Goal: Task Accomplishment & Management: Use online tool/utility

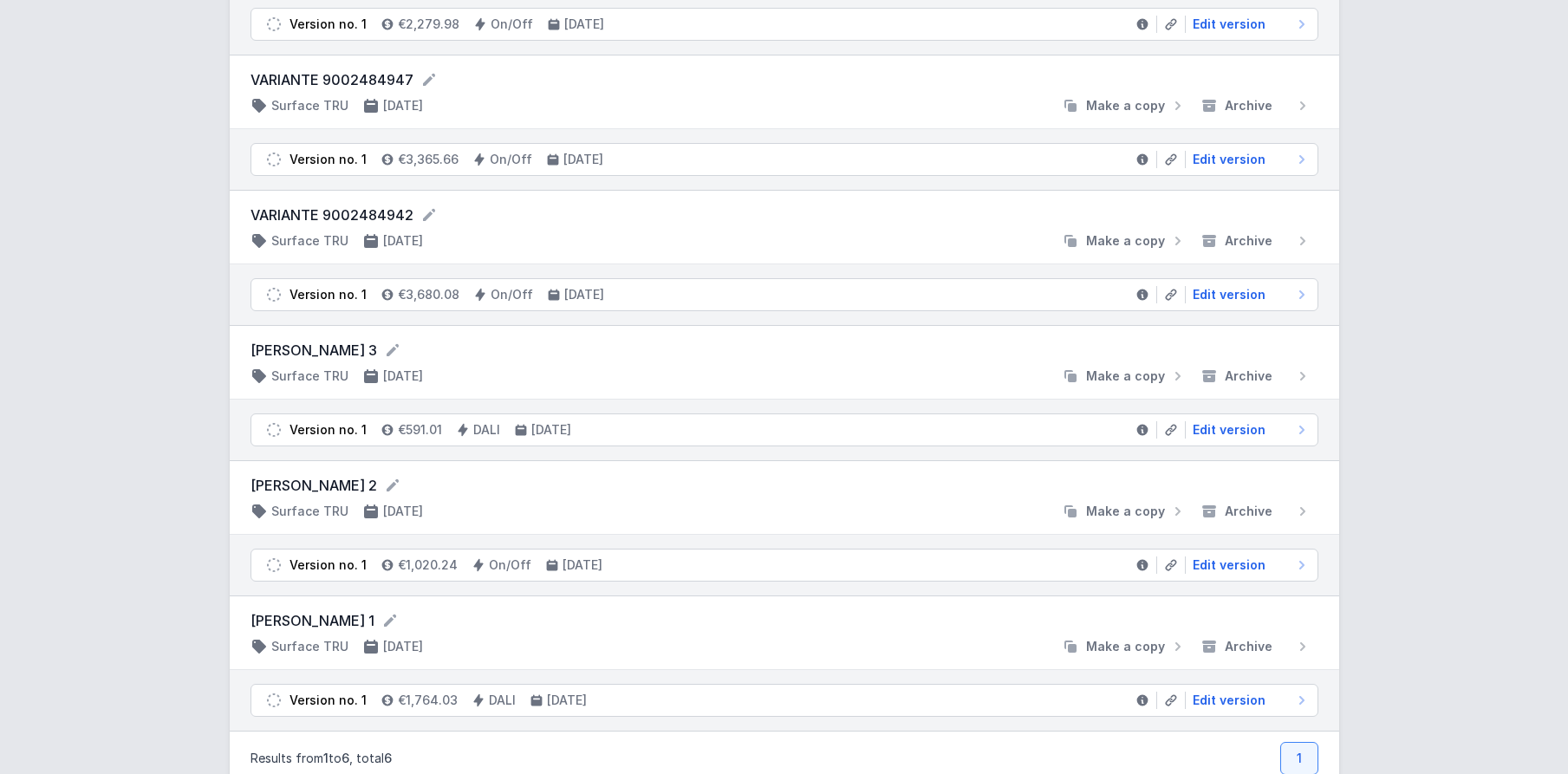
scroll to position [306, 0]
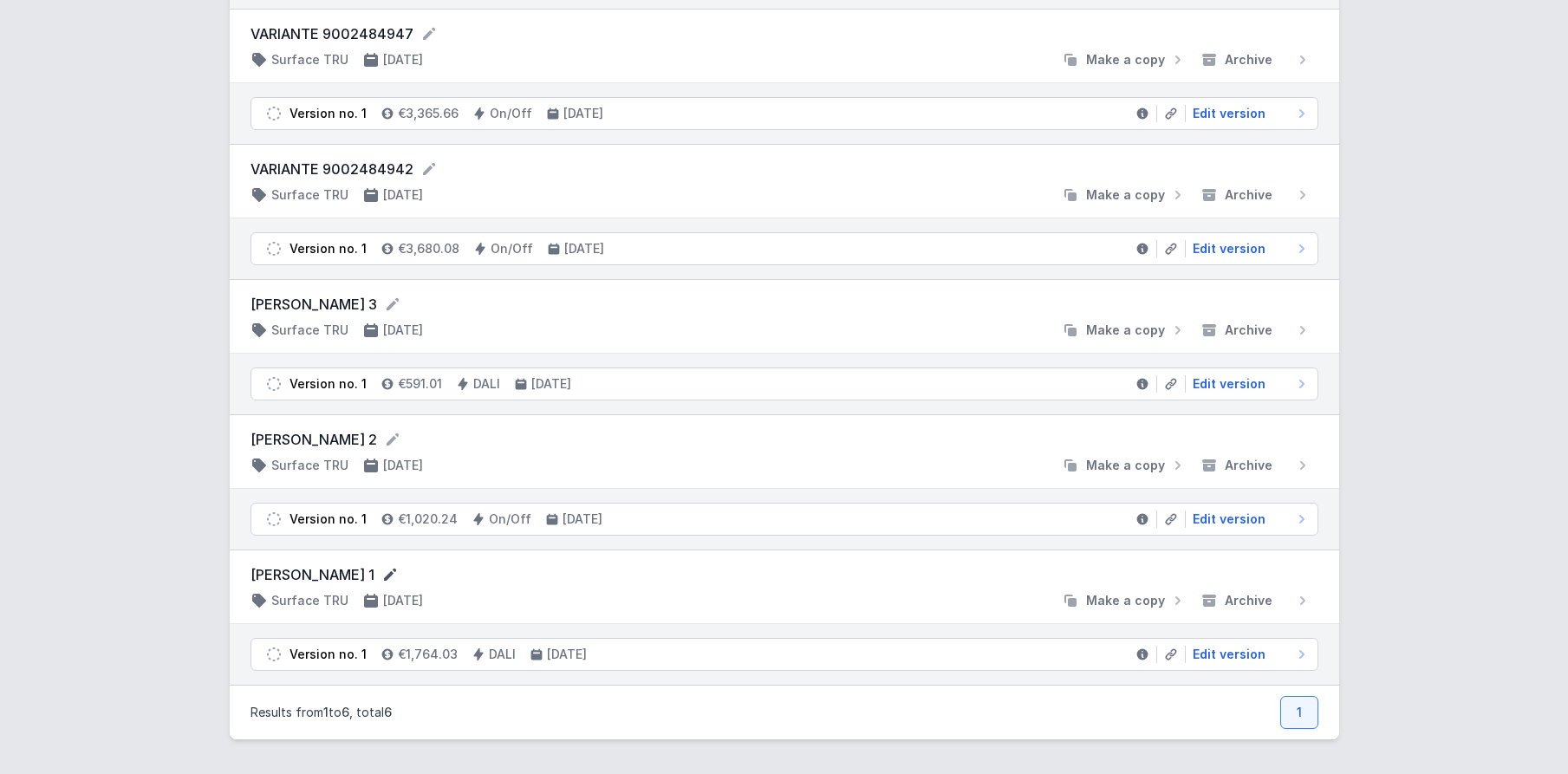
click at [382, 572] on icon at bounding box center [391, 575] width 18 height 18
click at [368, 657] on li "Version no. 1 €1,764.03 DALI [DATE] Edit version" at bounding box center [784, 656] width 1067 height 31
click at [1240, 657] on span "Edit version" at bounding box center [1229, 654] width 73 height 18
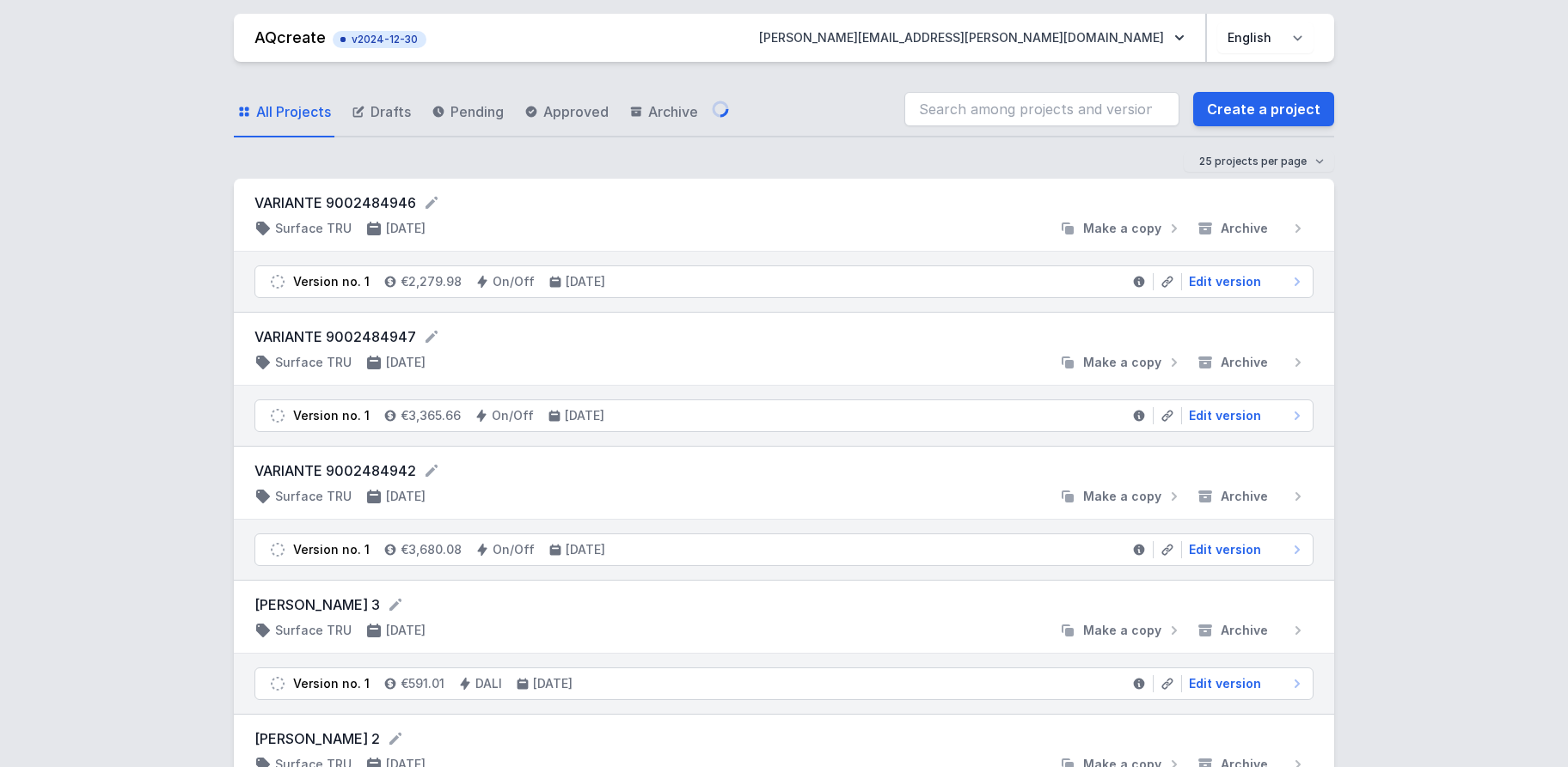
select select "M"
select select "3000"
select select "4"
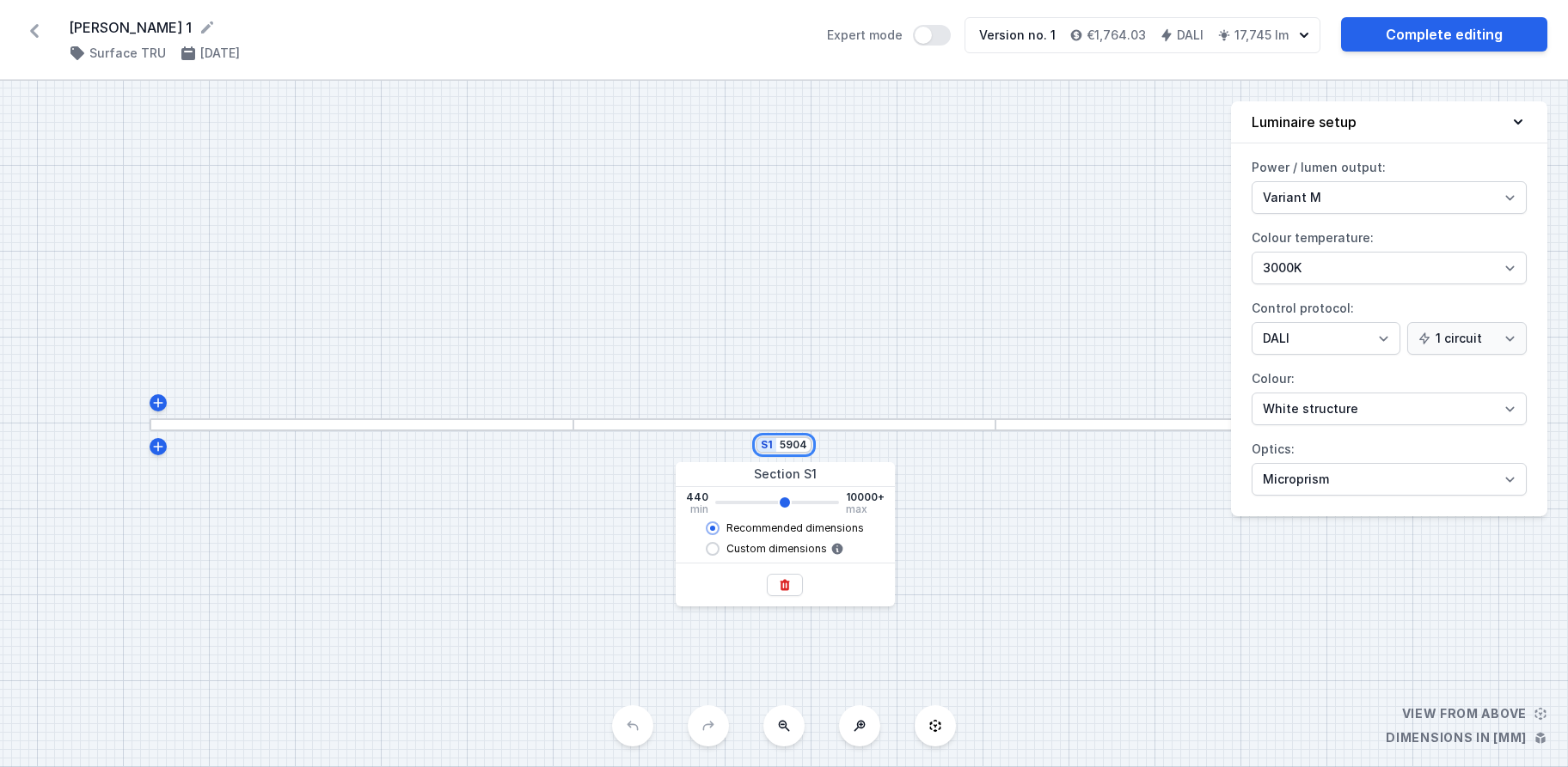
click at [797, 450] on input "5904" at bounding box center [793, 445] width 27 height 14
type input "5900"
type input "5764"
type input "5760"
type input "5484"
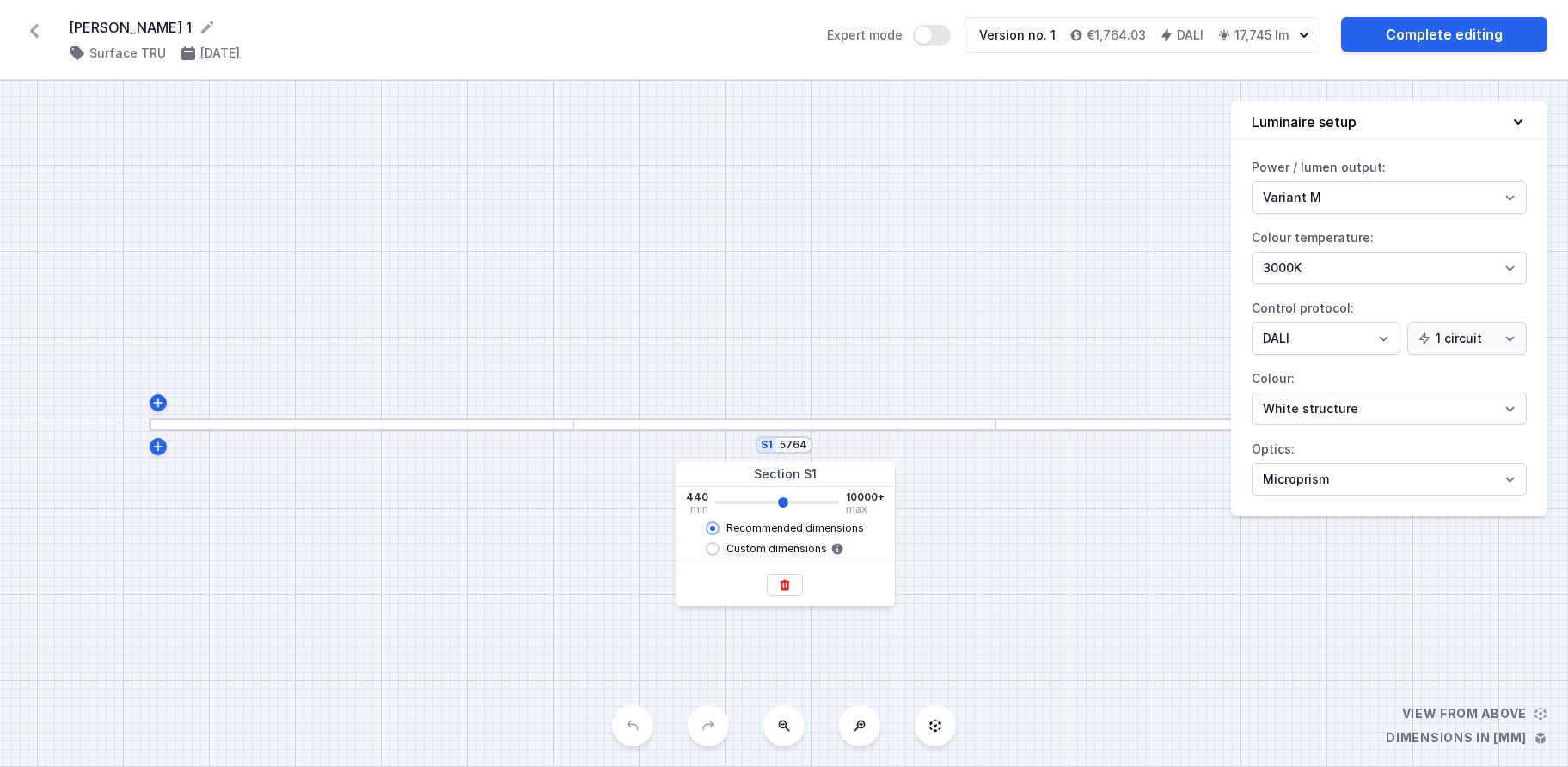
type input "5480"
type input "5344"
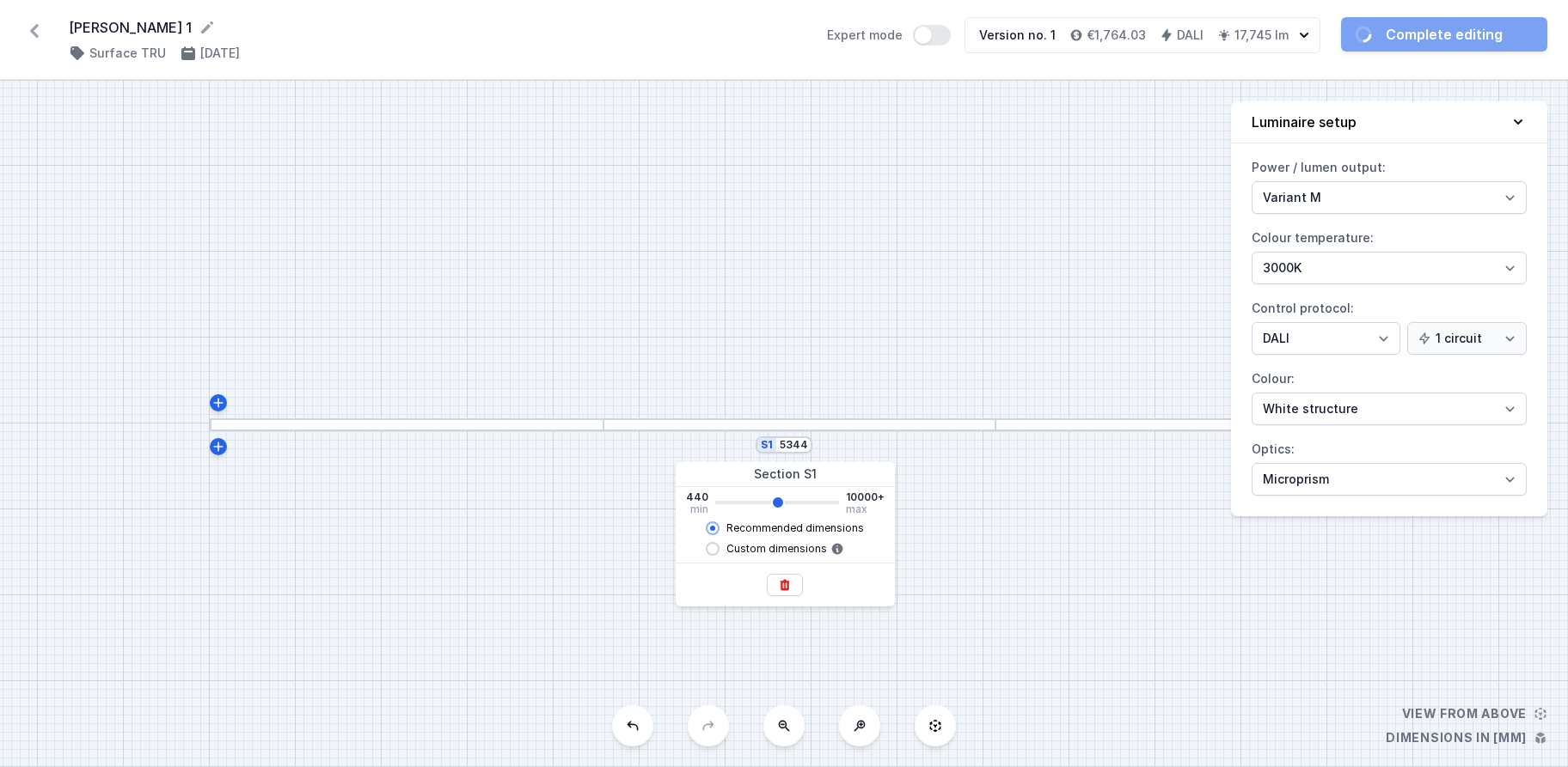
type input "5340"
type input "5204"
type input "5200"
type input "5064"
type input "5060"
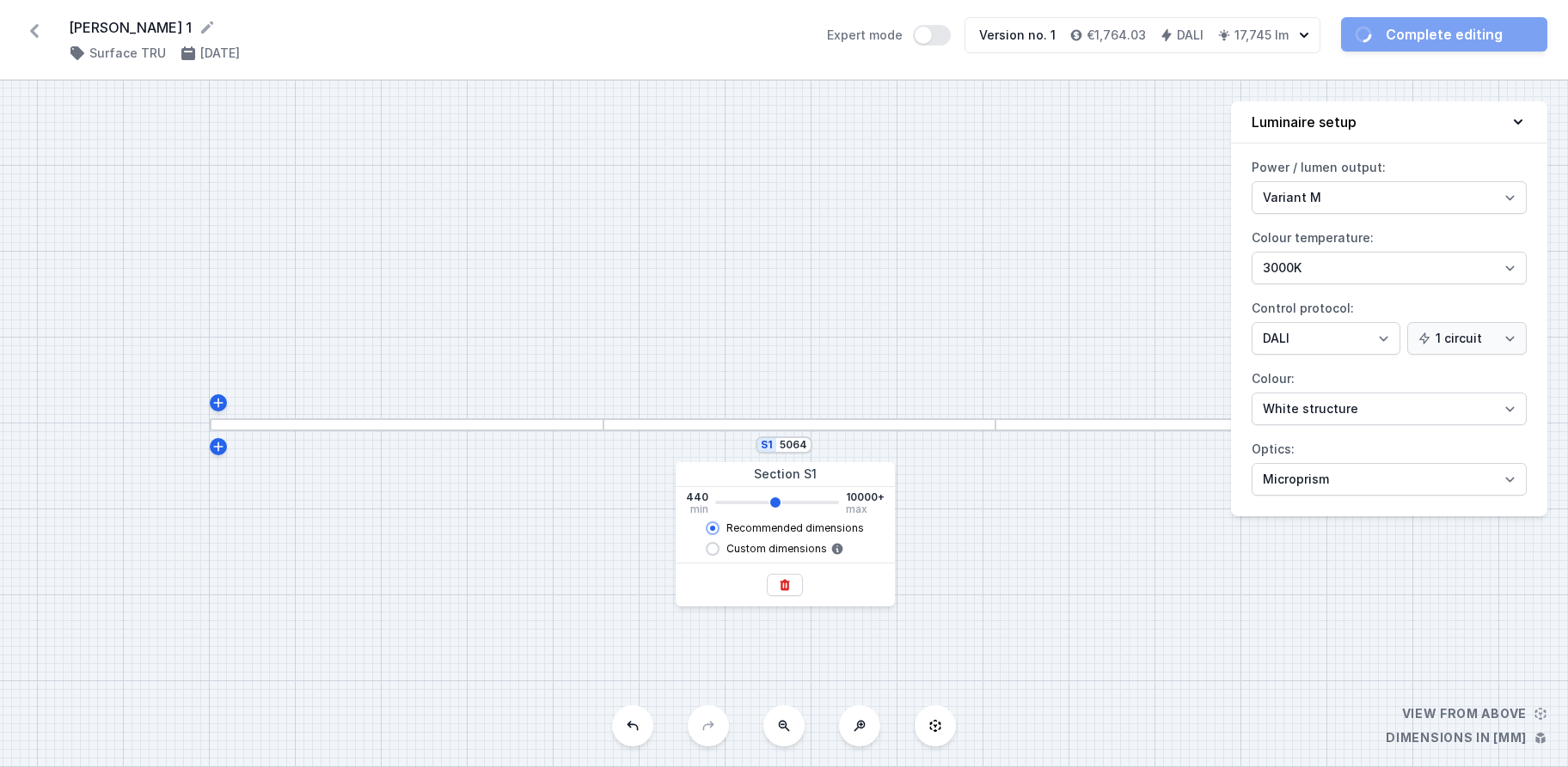
type input "4924"
type input "4920"
type input "4784"
type input "4780"
type input "4644"
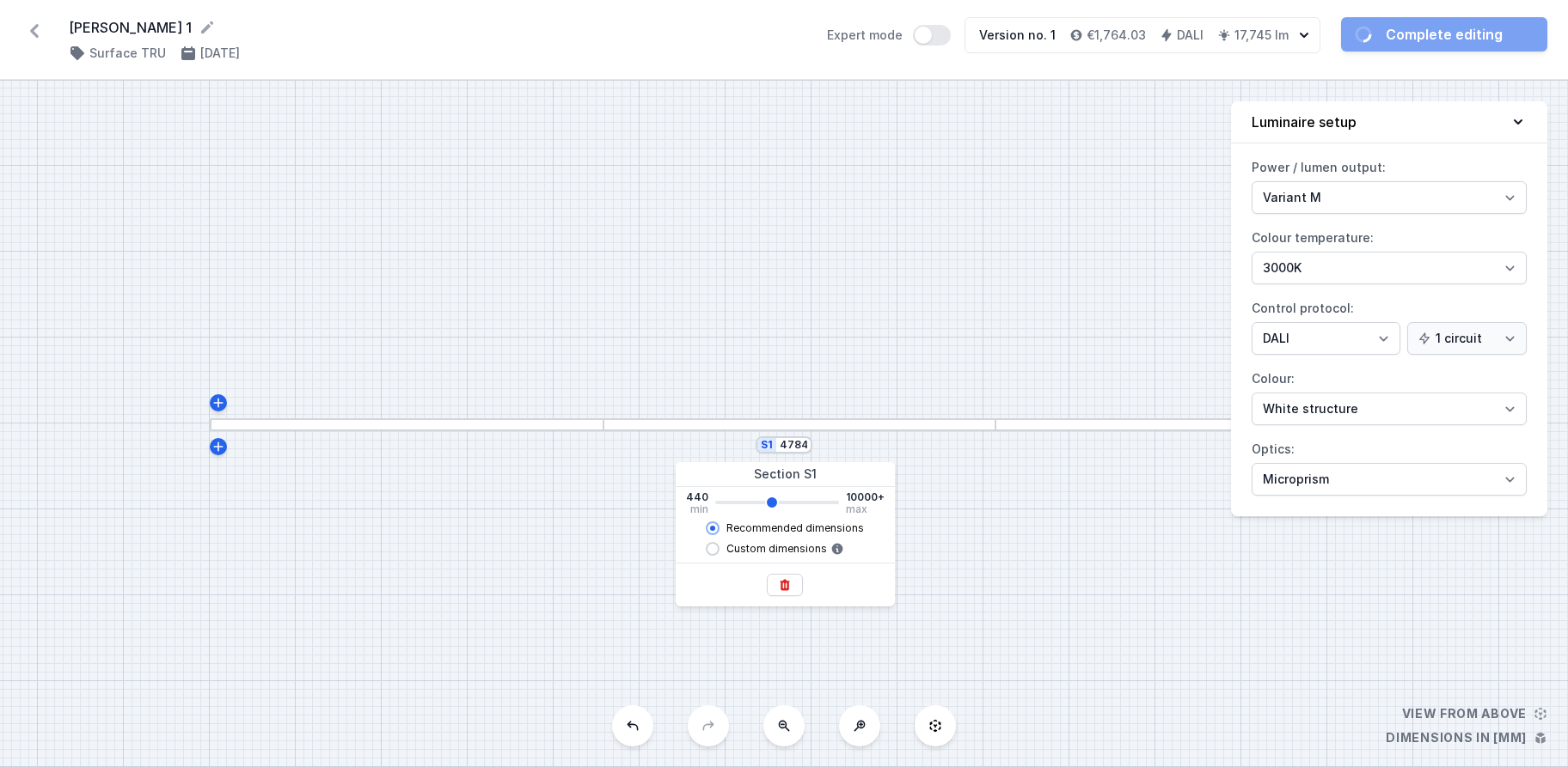
type input "4640"
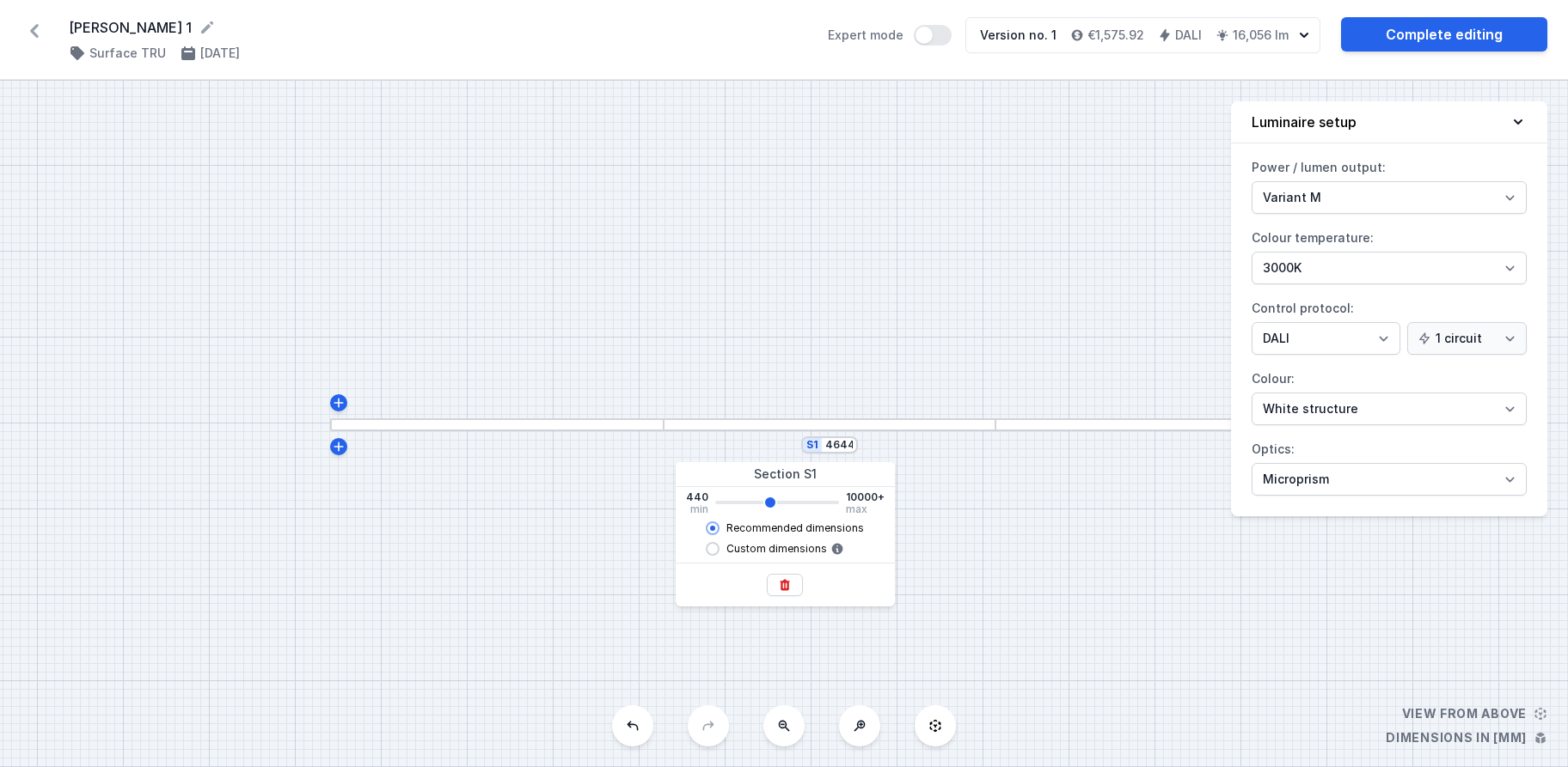
type input "4364"
type input "4360"
type input "4222"
type input "4220"
type input "4082"
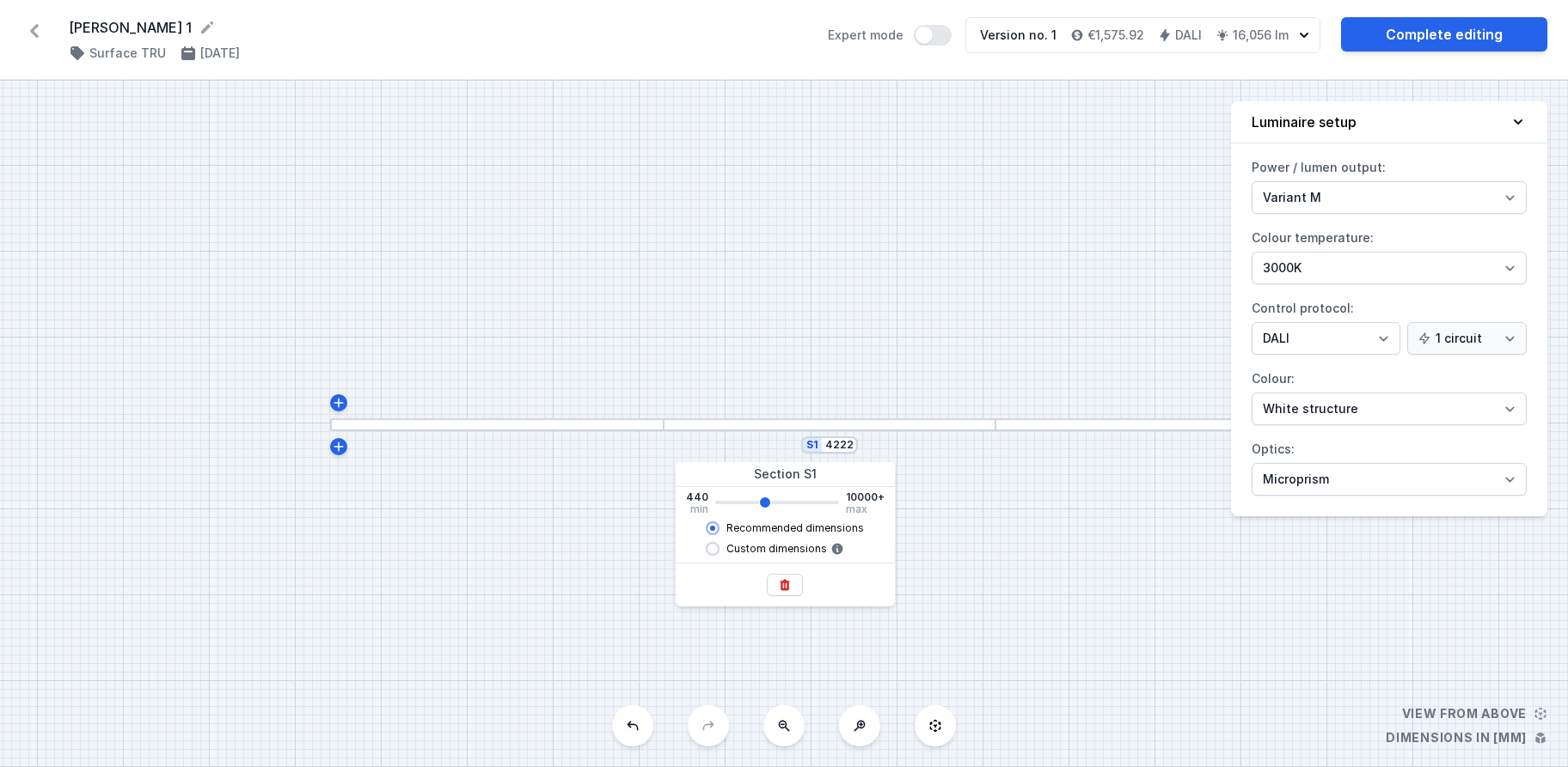
type input "4080"
type input "3942"
type input "3940"
type input "4082"
type input "4080"
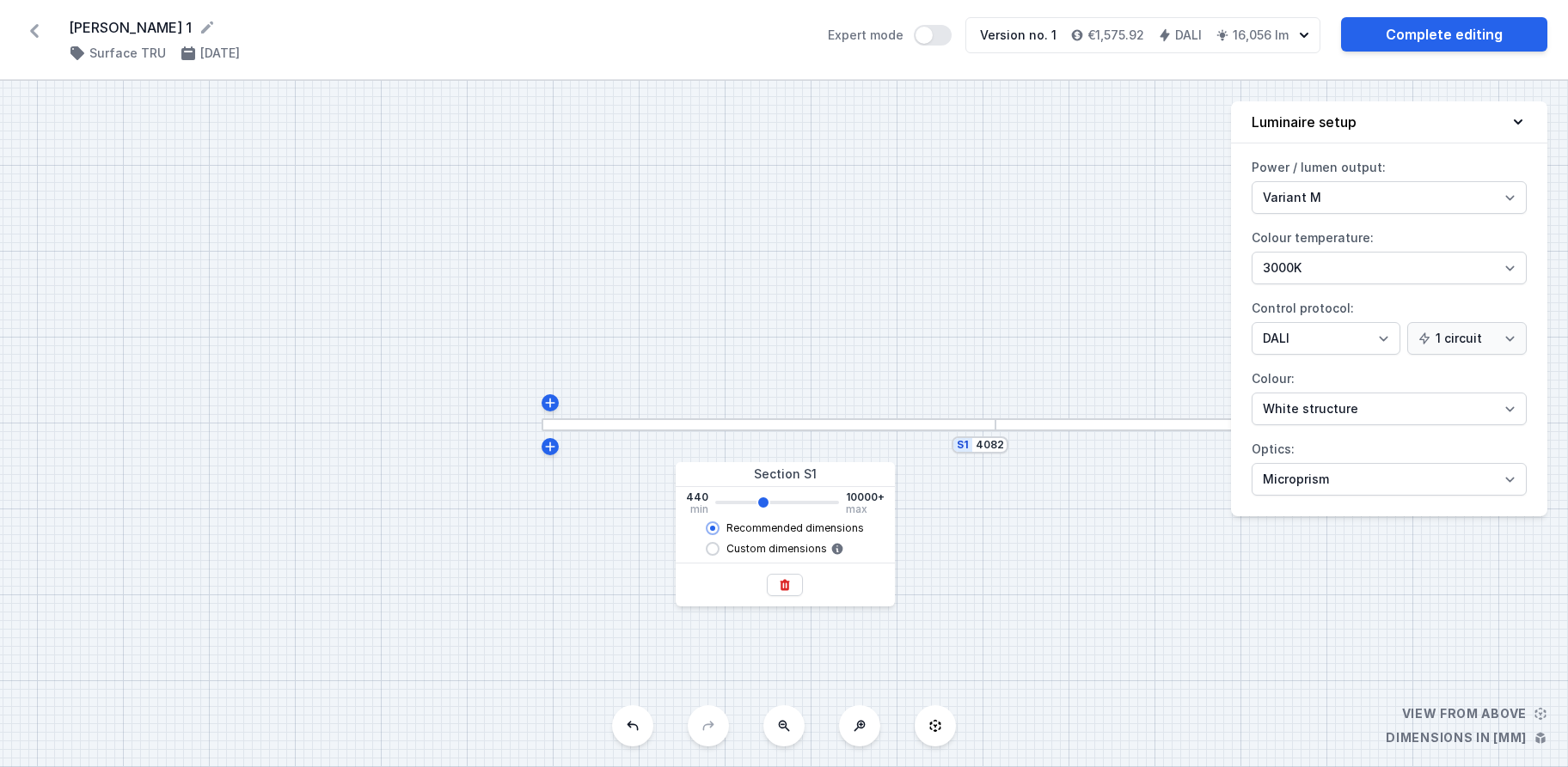
type input "4222"
type input "4220"
type input "4364"
drag, startPoint x: 781, startPoint y: 506, endPoint x: 766, endPoint y: 506, distance: 15.0
click at [766, 505] on input "range" at bounding box center [776, 503] width 124 height 4
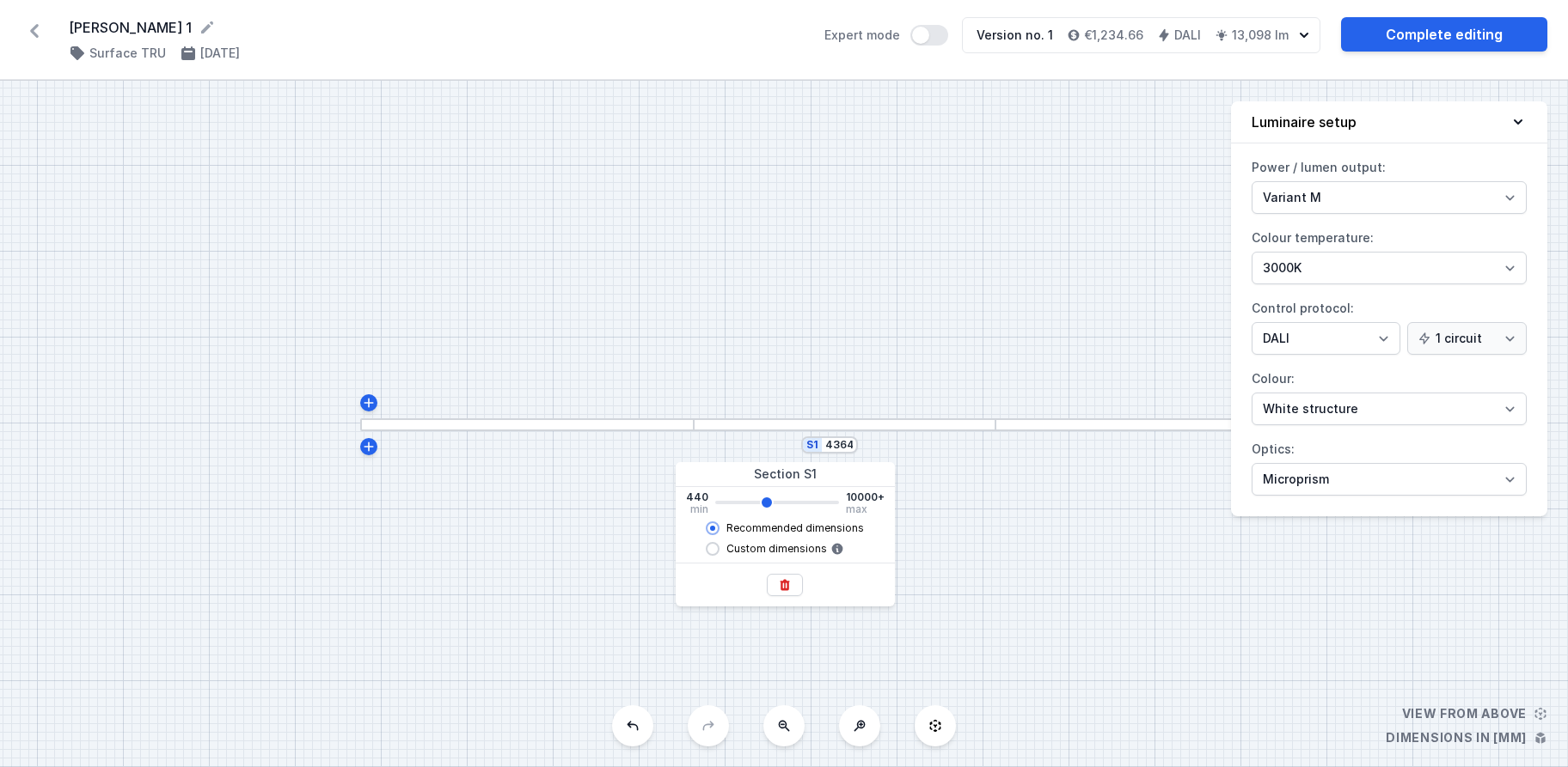
type input "4360"
type input "4504"
type input "4500"
type input "4644"
type input "4640"
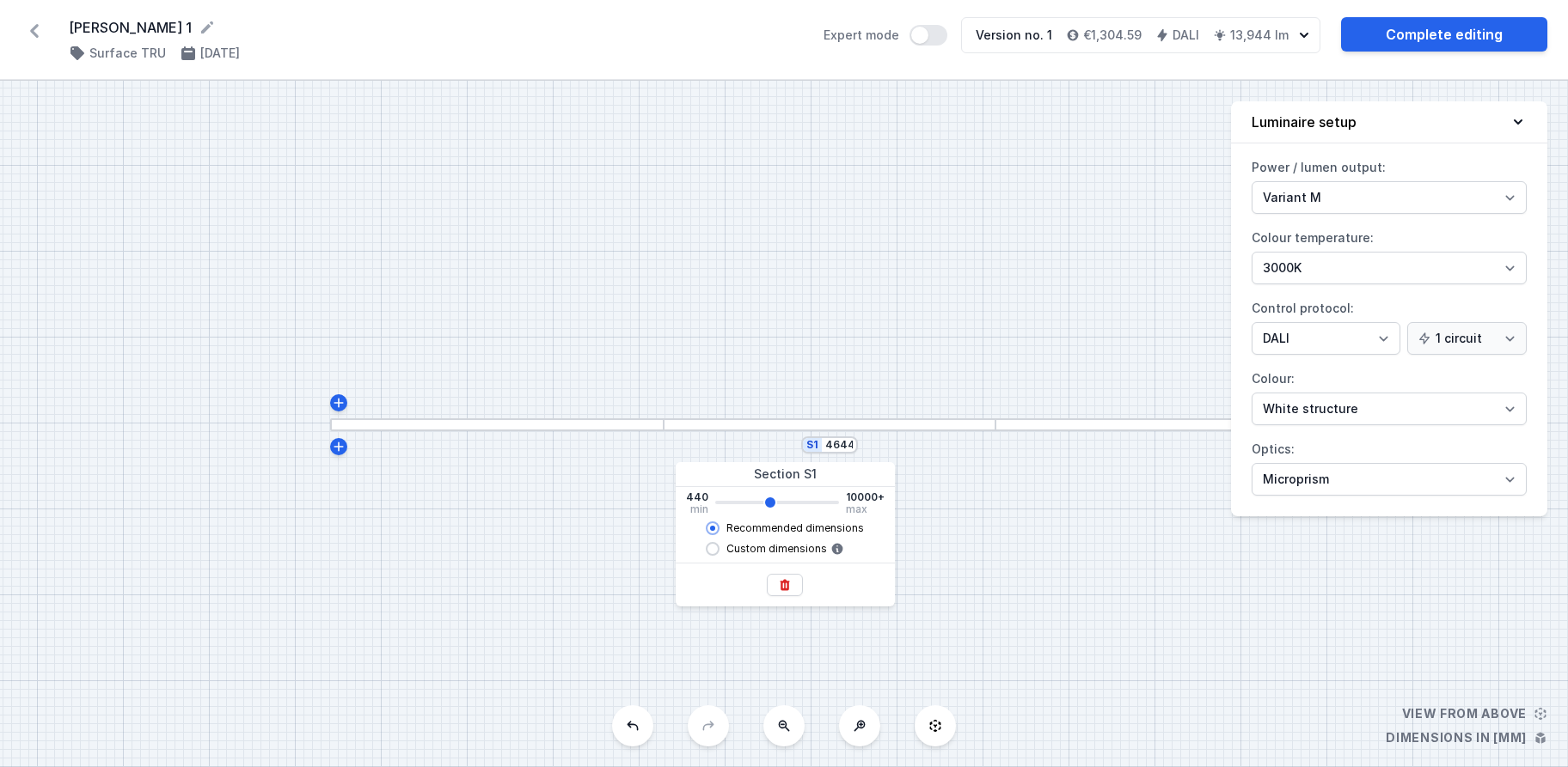
type input "4504"
type input "4500"
type input "4364"
type input "4360"
type input "4504"
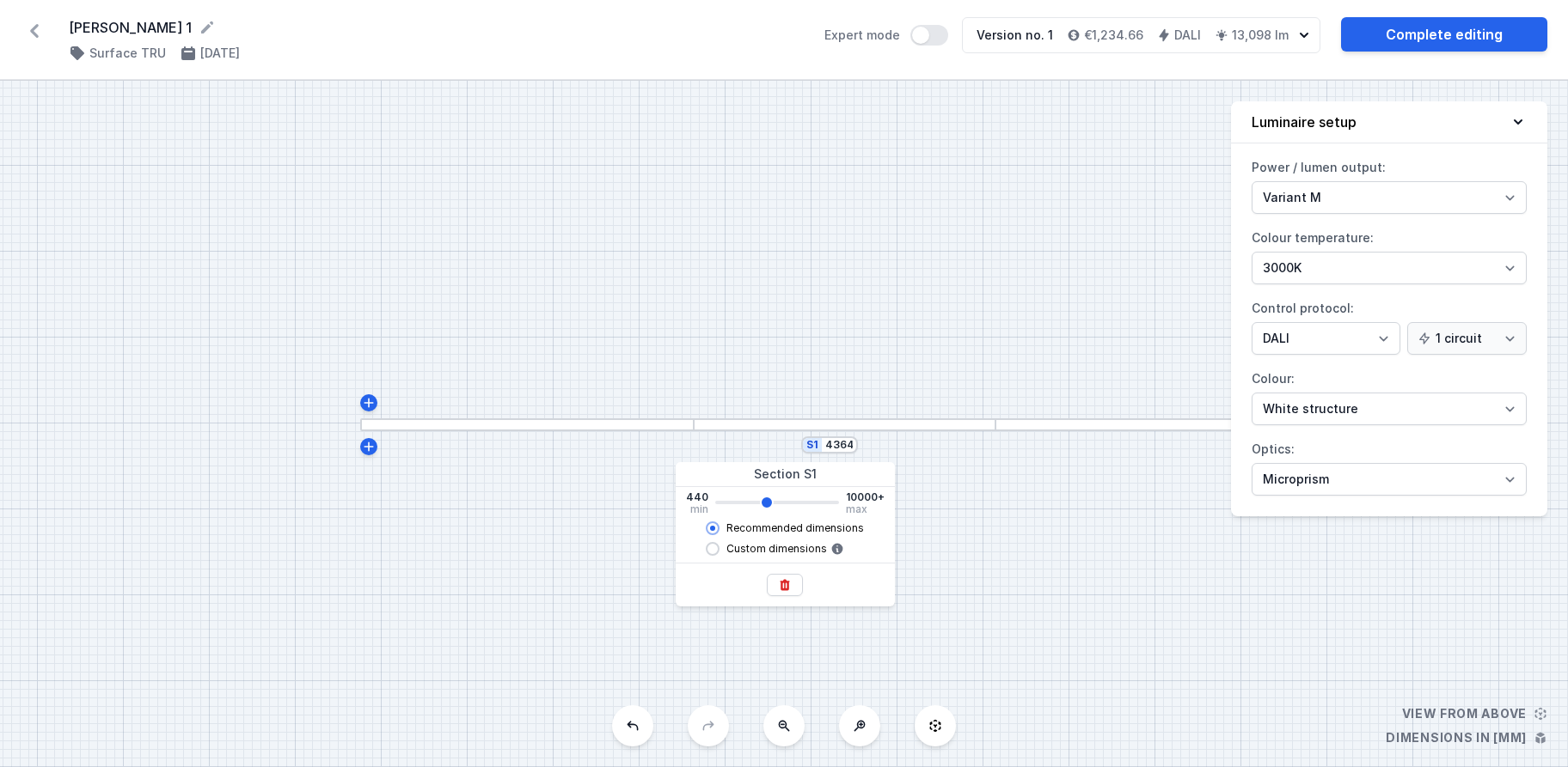
type input "4500"
type input "4644"
type input "4640"
type input "4504"
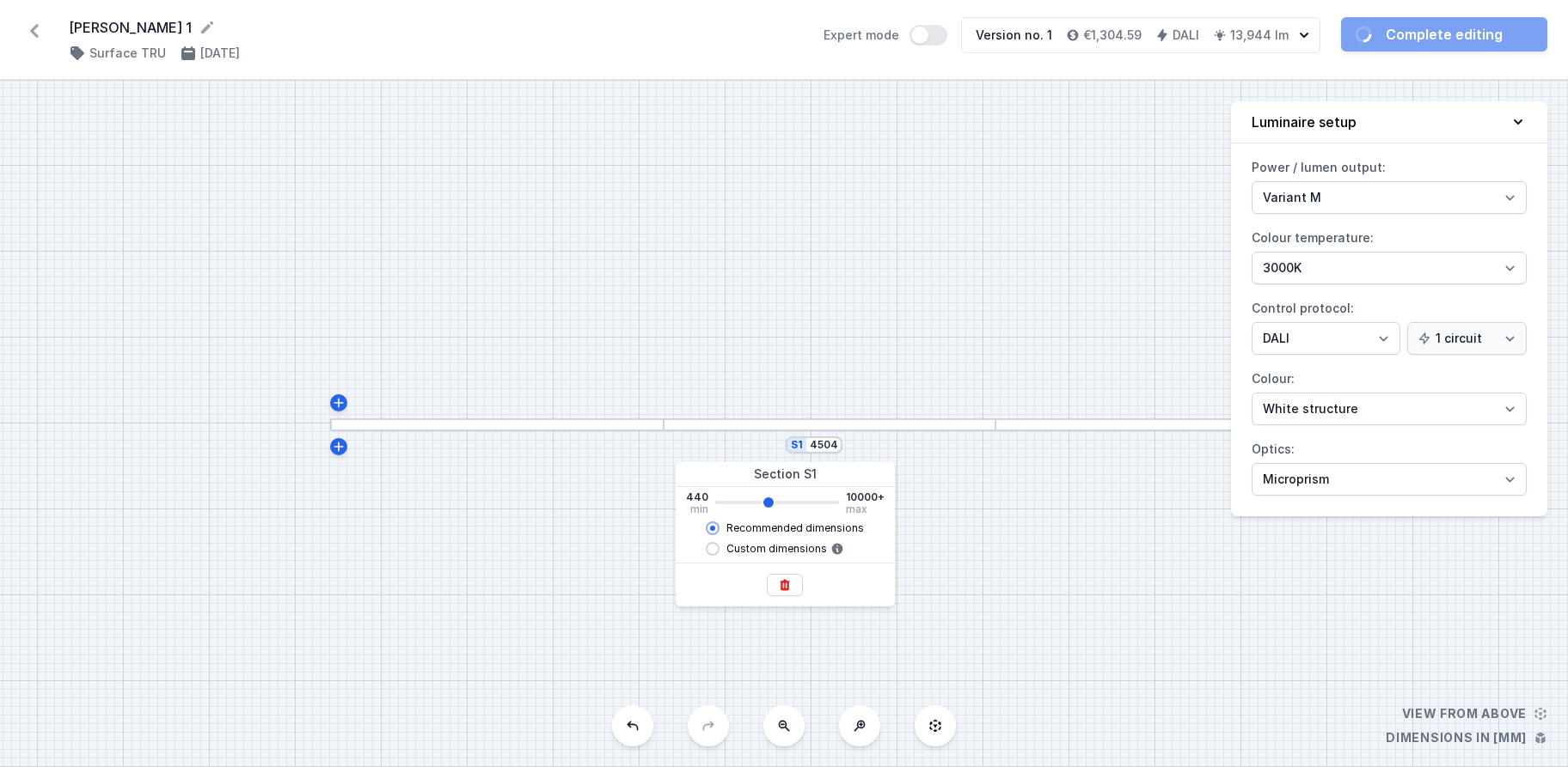
type input "4500"
type input "4364"
type input "4360"
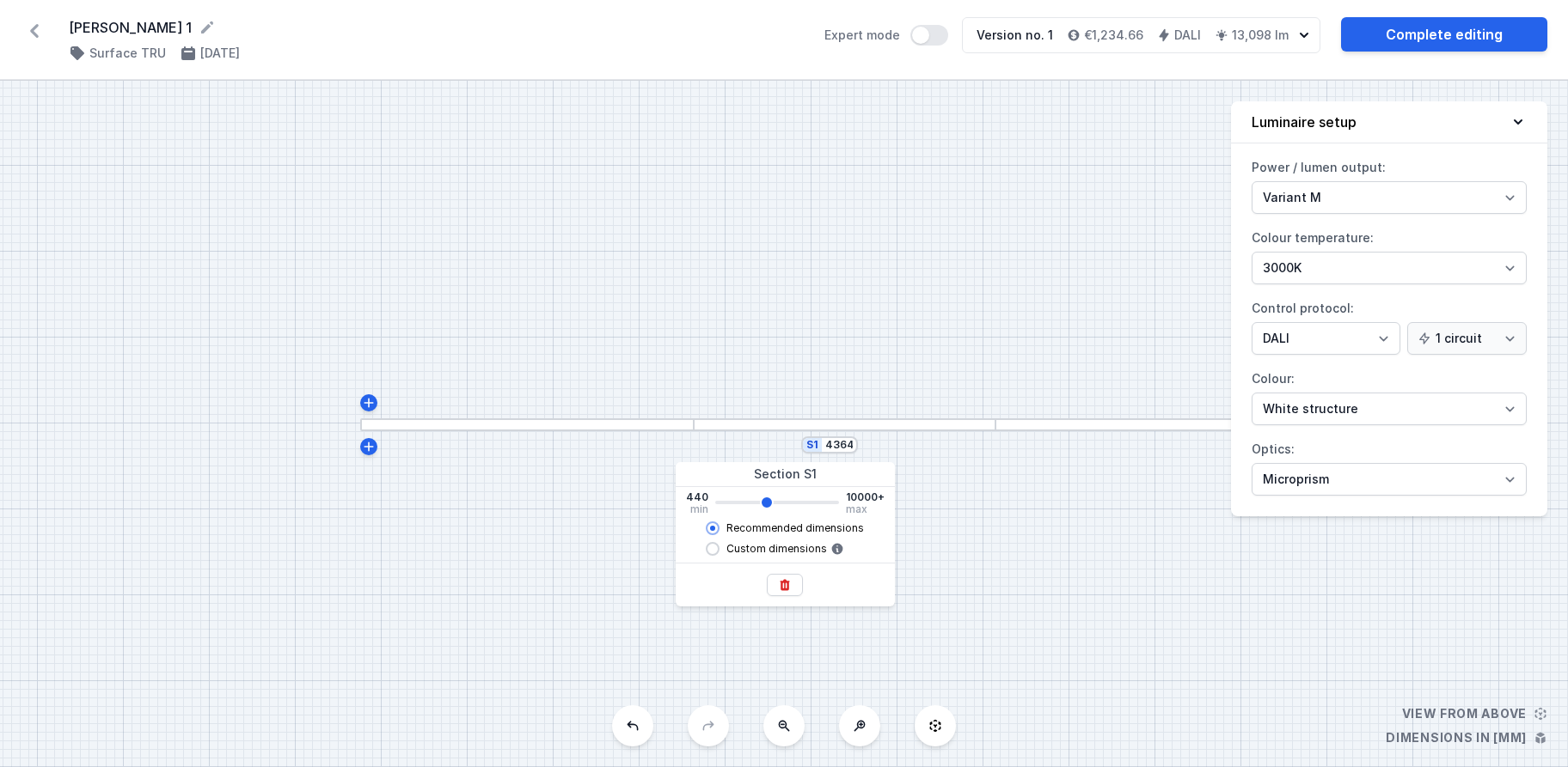
click at [766, 505] on input "range" at bounding box center [776, 503] width 124 height 4
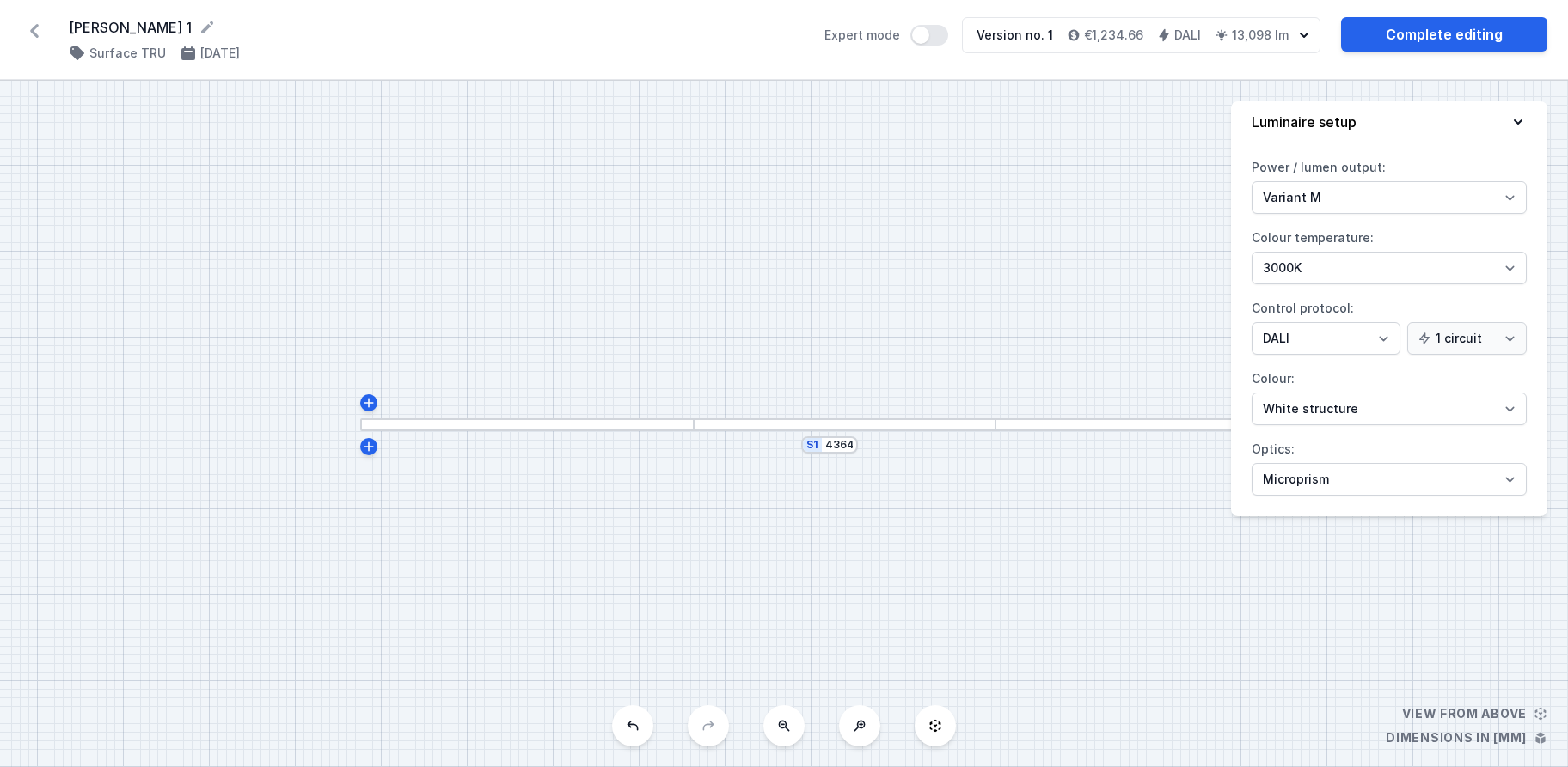
click at [991, 567] on div "S1 4364" at bounding box center [784, 424] width 1568 height 686
click at [1097, 547] on div "S1 4364" at bounding box center [784, 424] width 1568 height 686
click at [1040, 538] on div "S1 4364" at bounding box center [784, 424] width 1568 height 686
click at [1447, 36] on link "Complete editing" at bounding box center [1443, 34] width 206 height 34
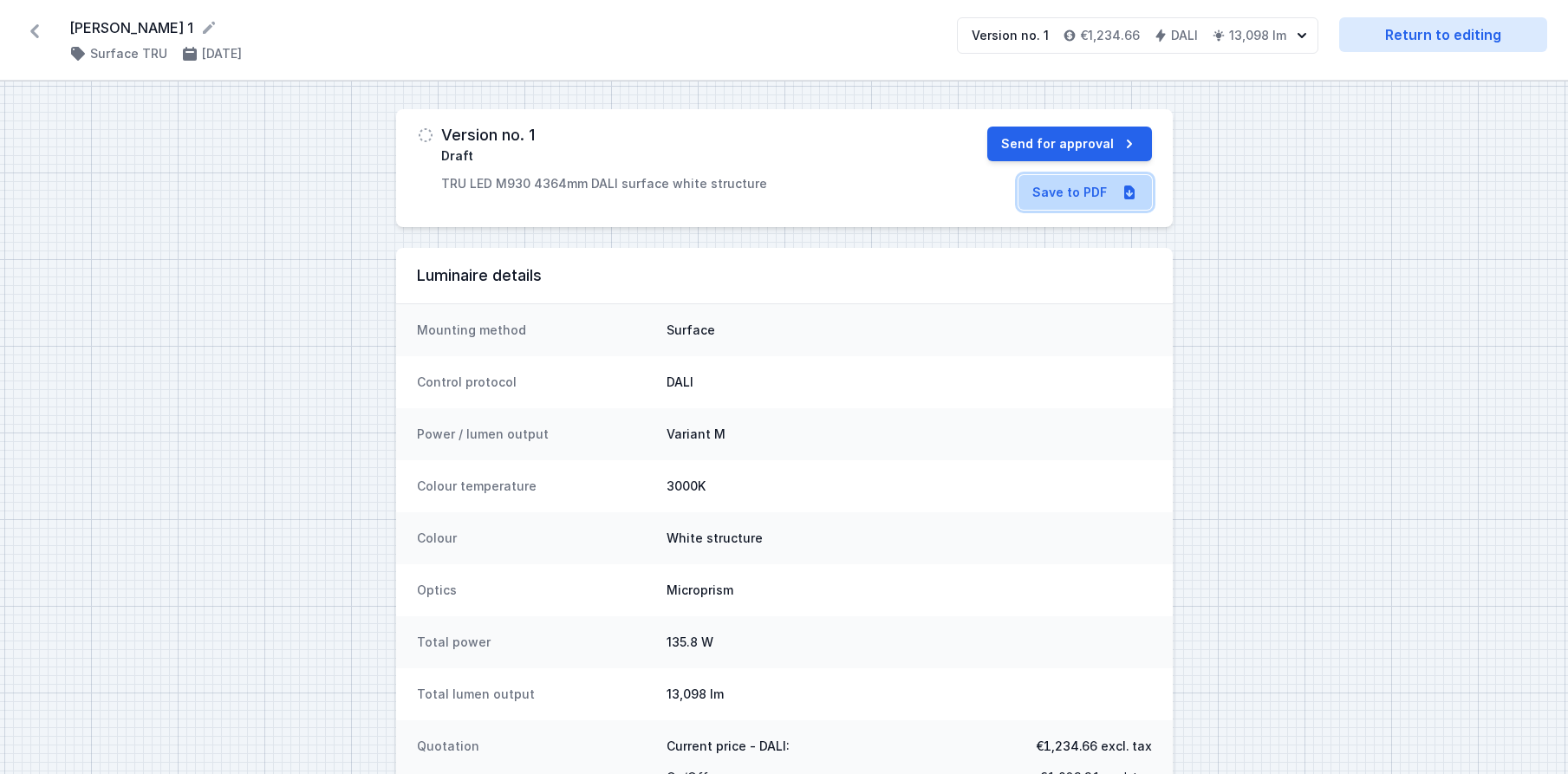
click at [1062, 190] on link "Save to PDF" at bounding box center [1085, 191] width 133 height 34
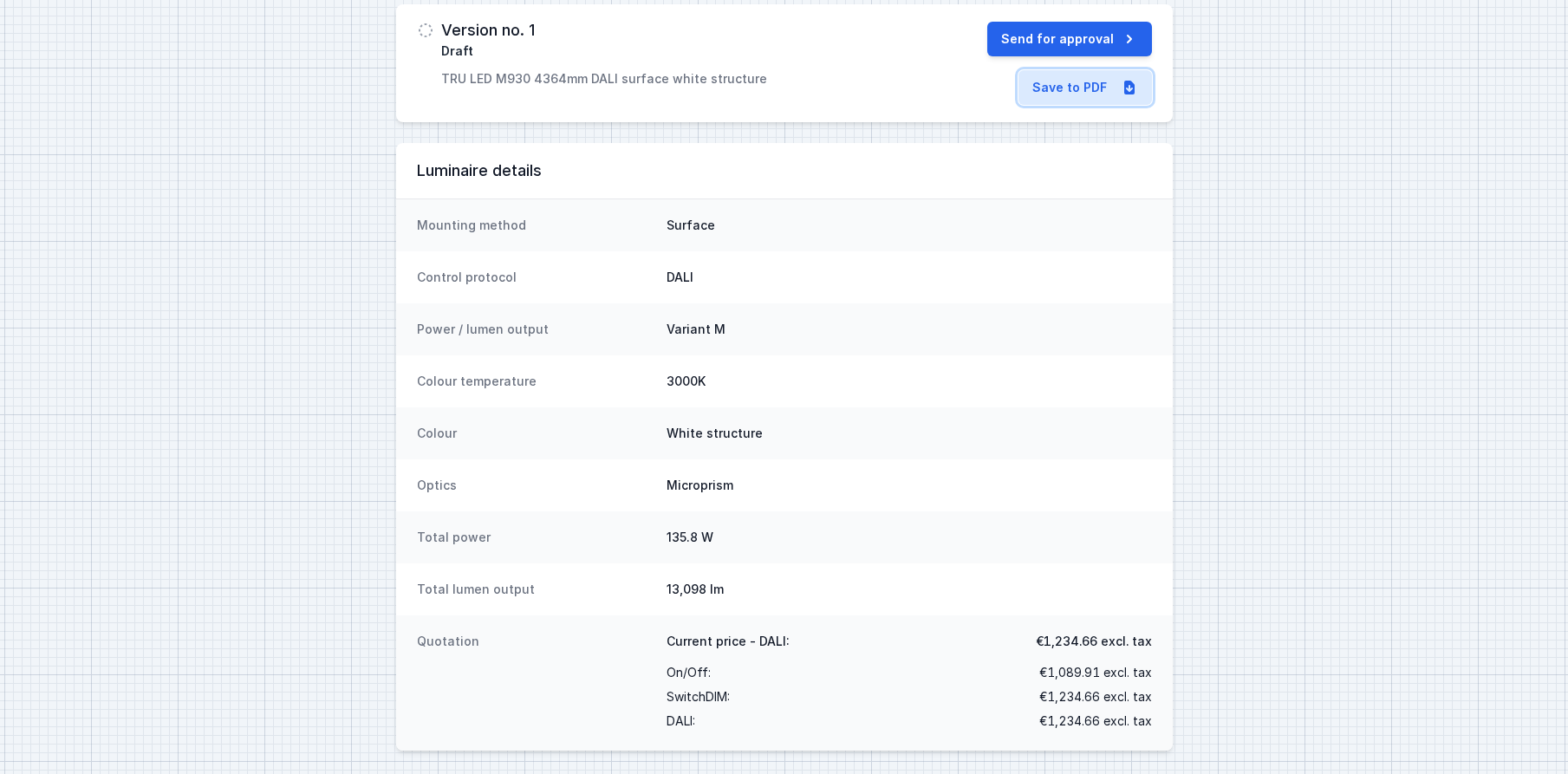
scroll to position [109, 0]
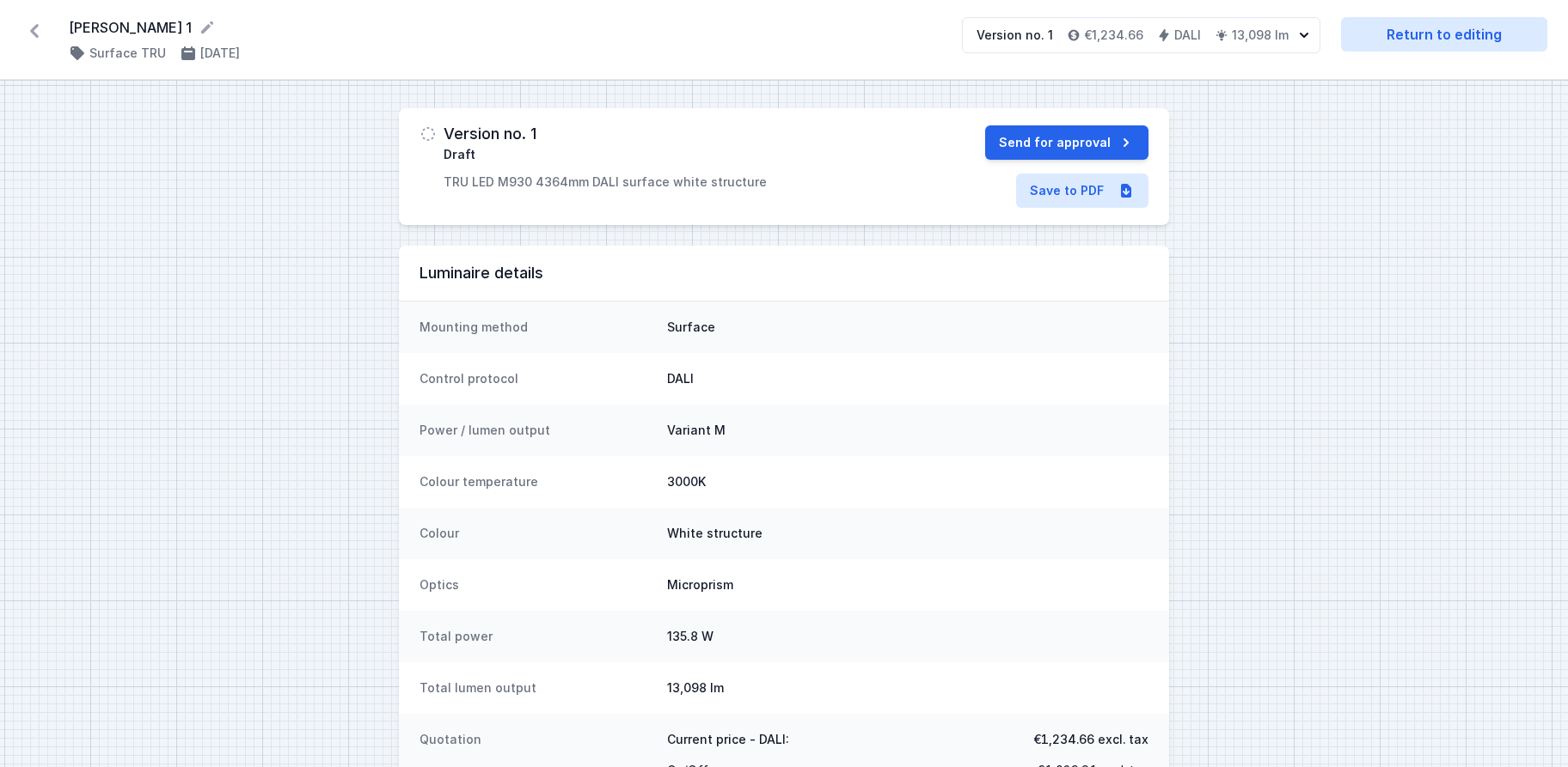
select select "M"
select select "3000"
select select "4"
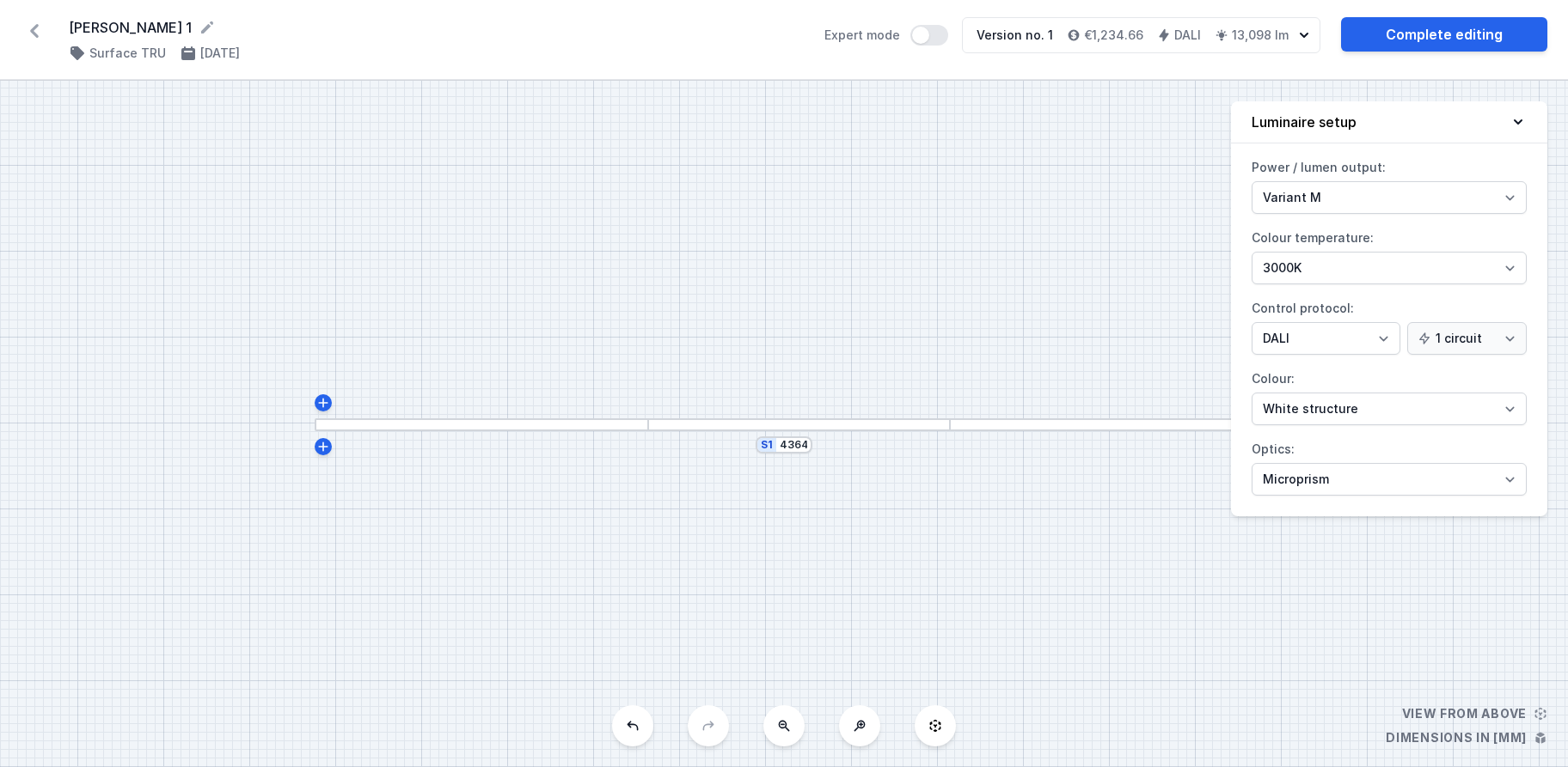
click at [33, 29] on icon at bounding box center [34, 31] width 9 height 14
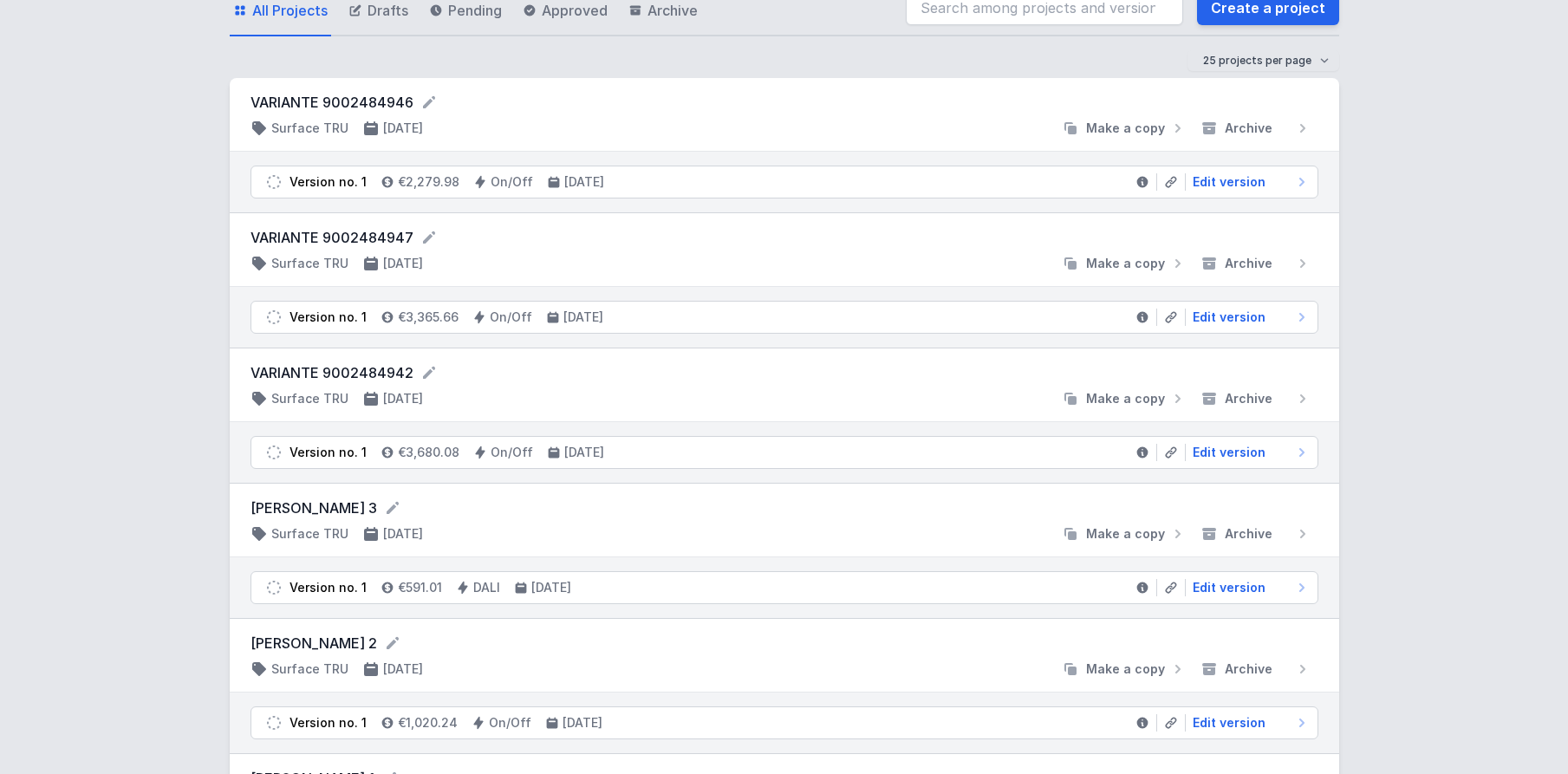
scroll to position [174, 0]
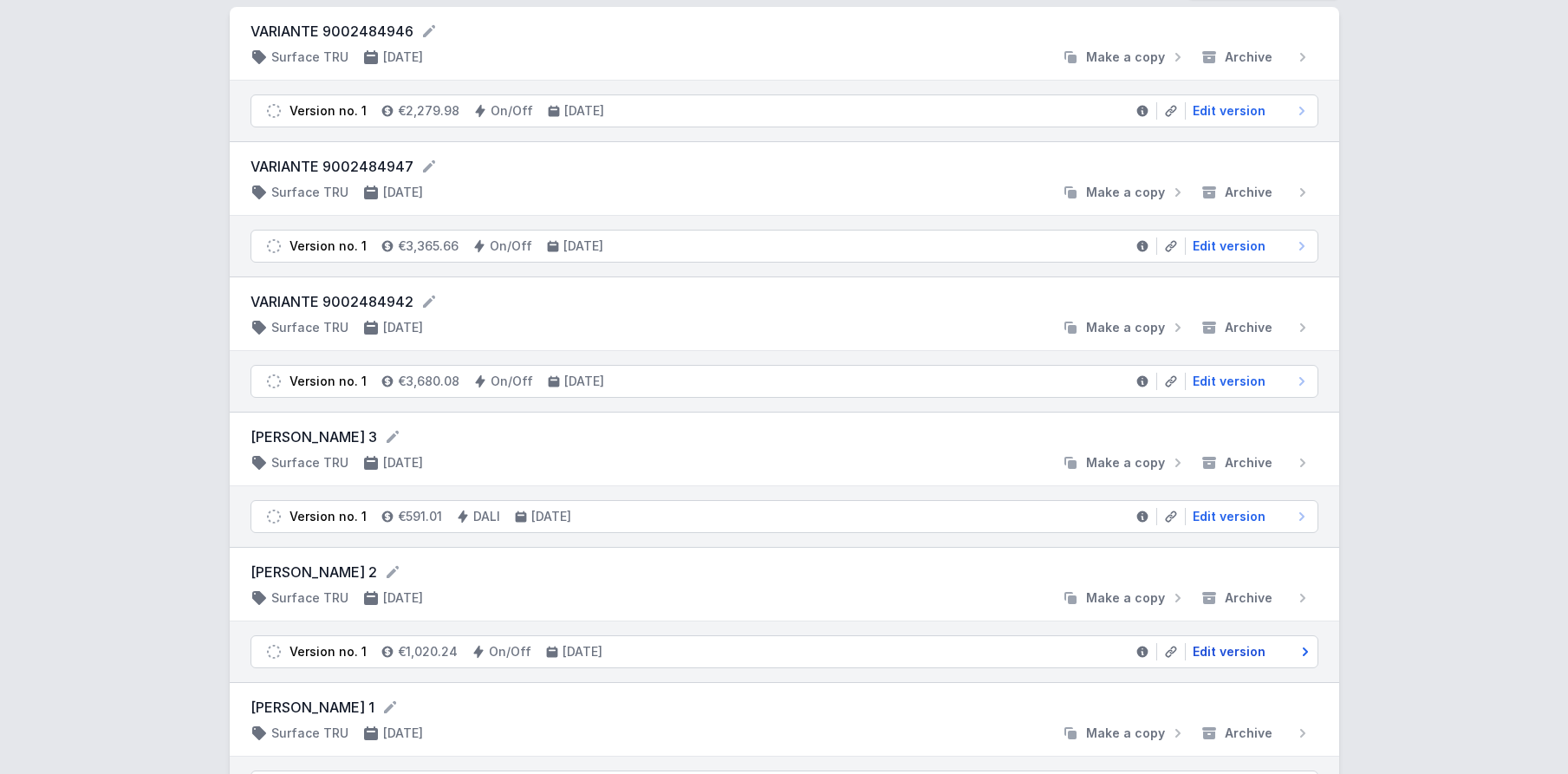
click at [1241, 653] on span "Edit version" at bounding box center [1229, 652] width 73 height 18
select select "M"
select select "3000"
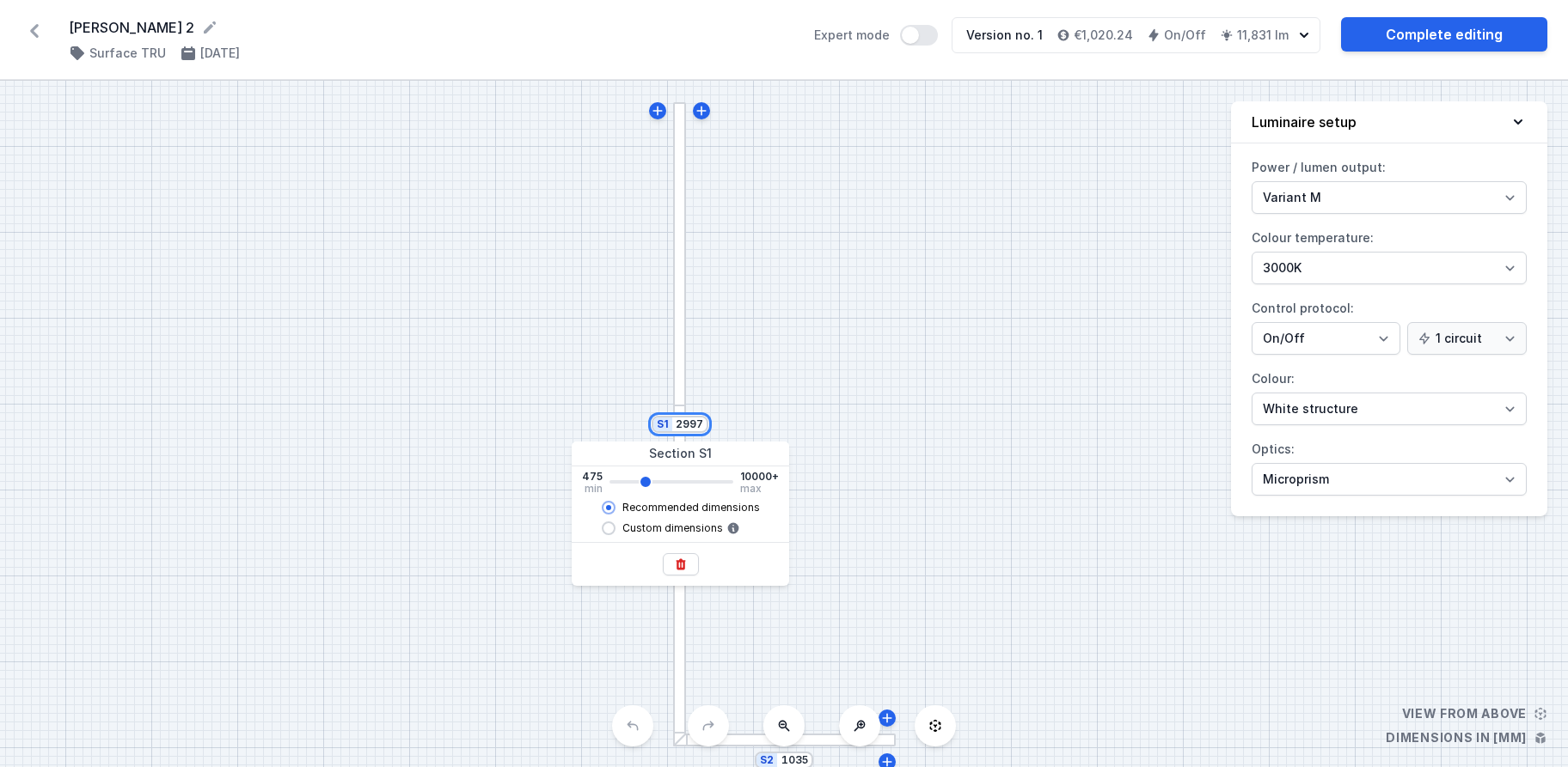
click at [686, 427] on input "2997" at bounding box center [690, 424] width 27 height 14
type input "2995"
type input "2857"
type input "2855"
type input "2717"
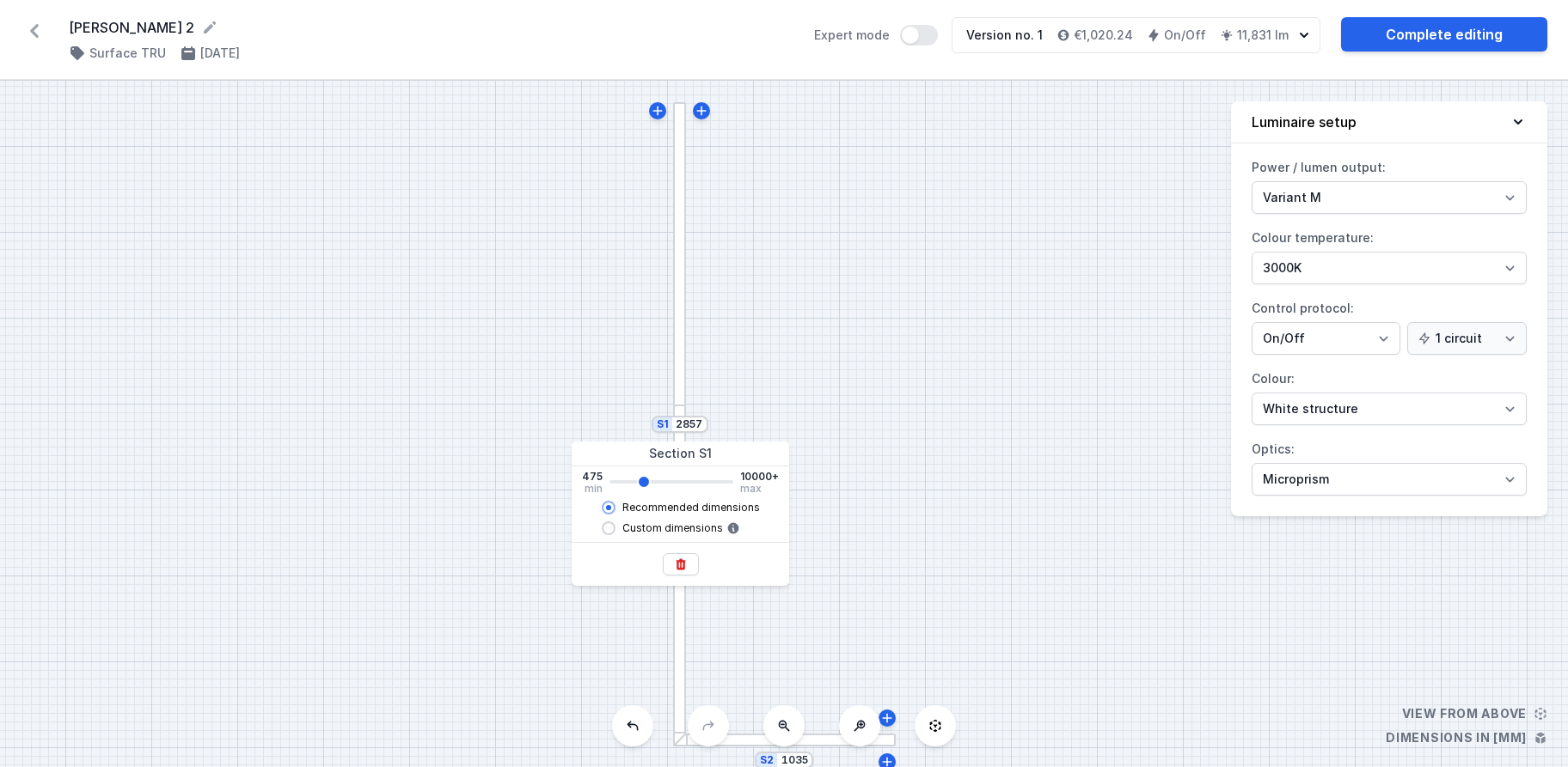
type input "2715"
type input "2577"
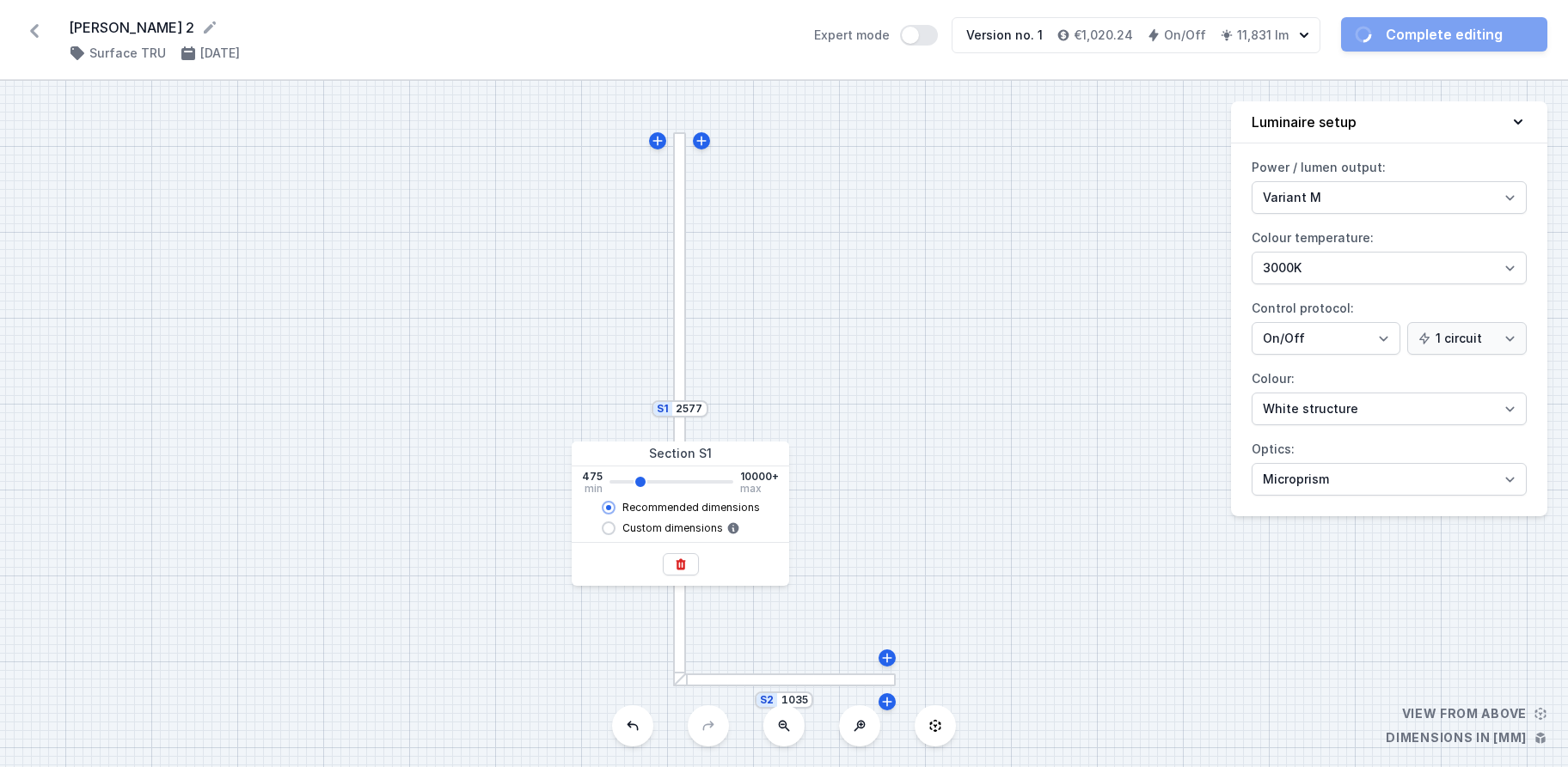
type input "2575"
type input "2437"
type input "2435"
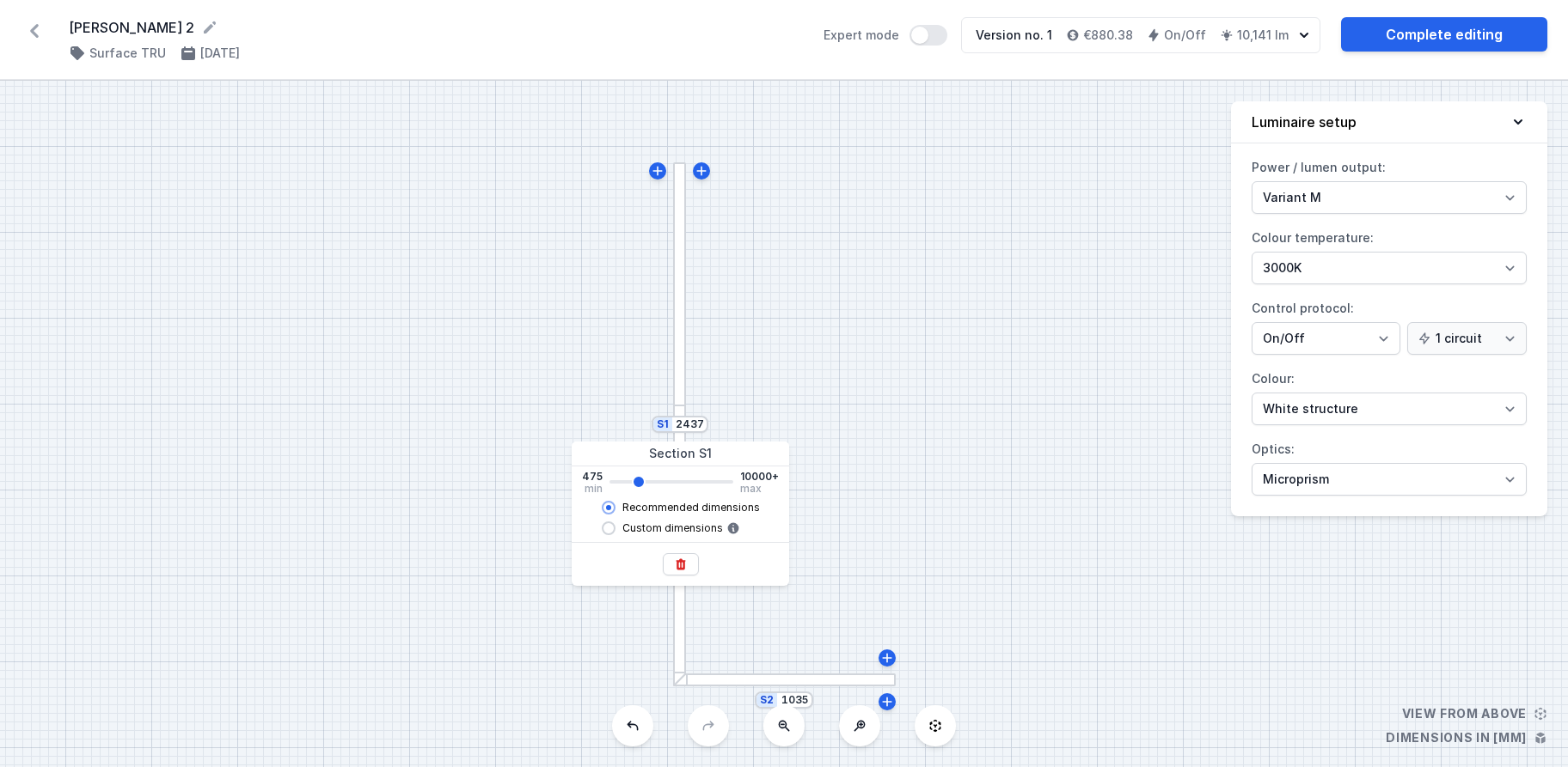
type input "2577"
type input "2575"
type input "2717"
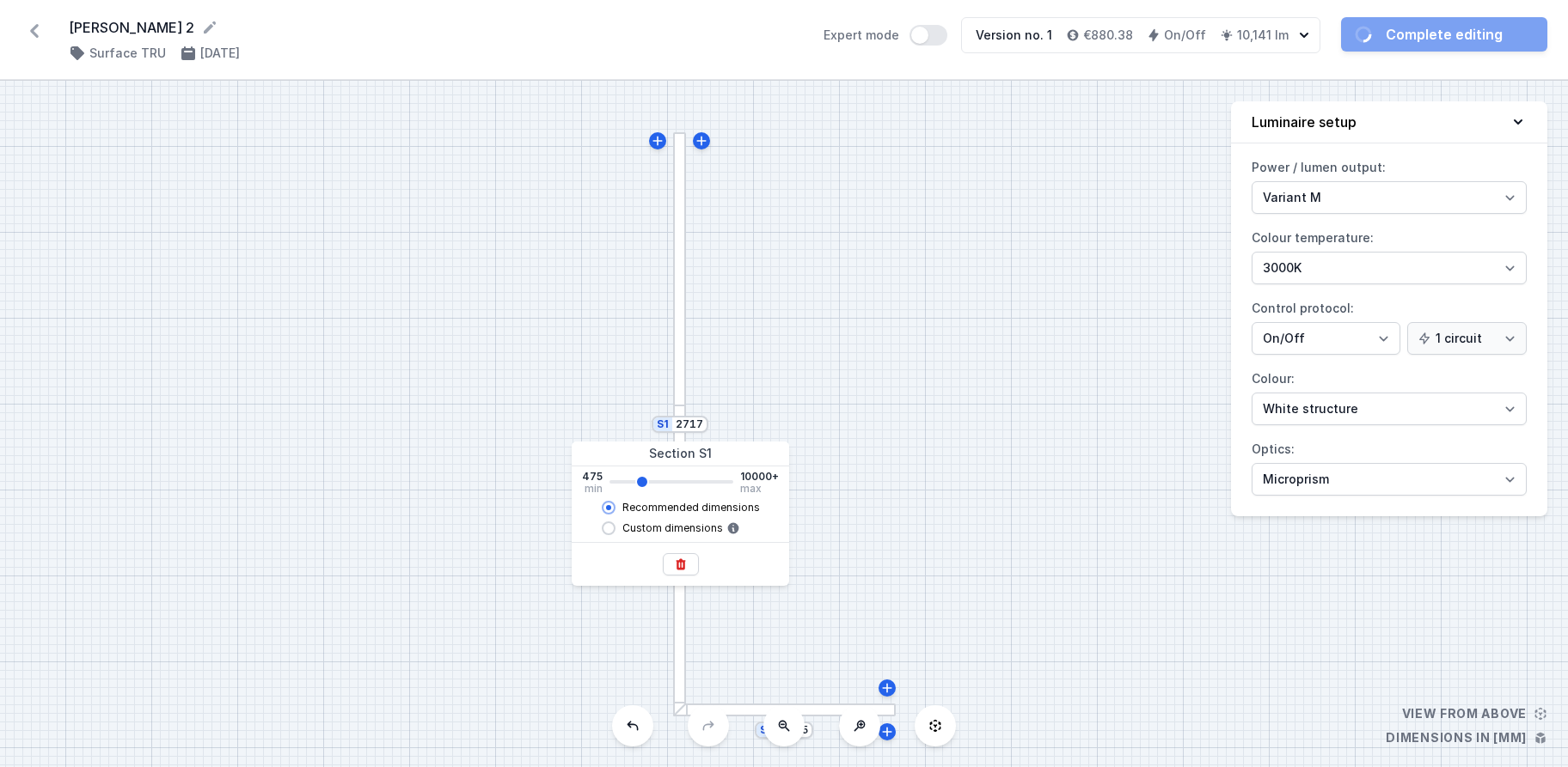
type input "2715"
type input "2577"
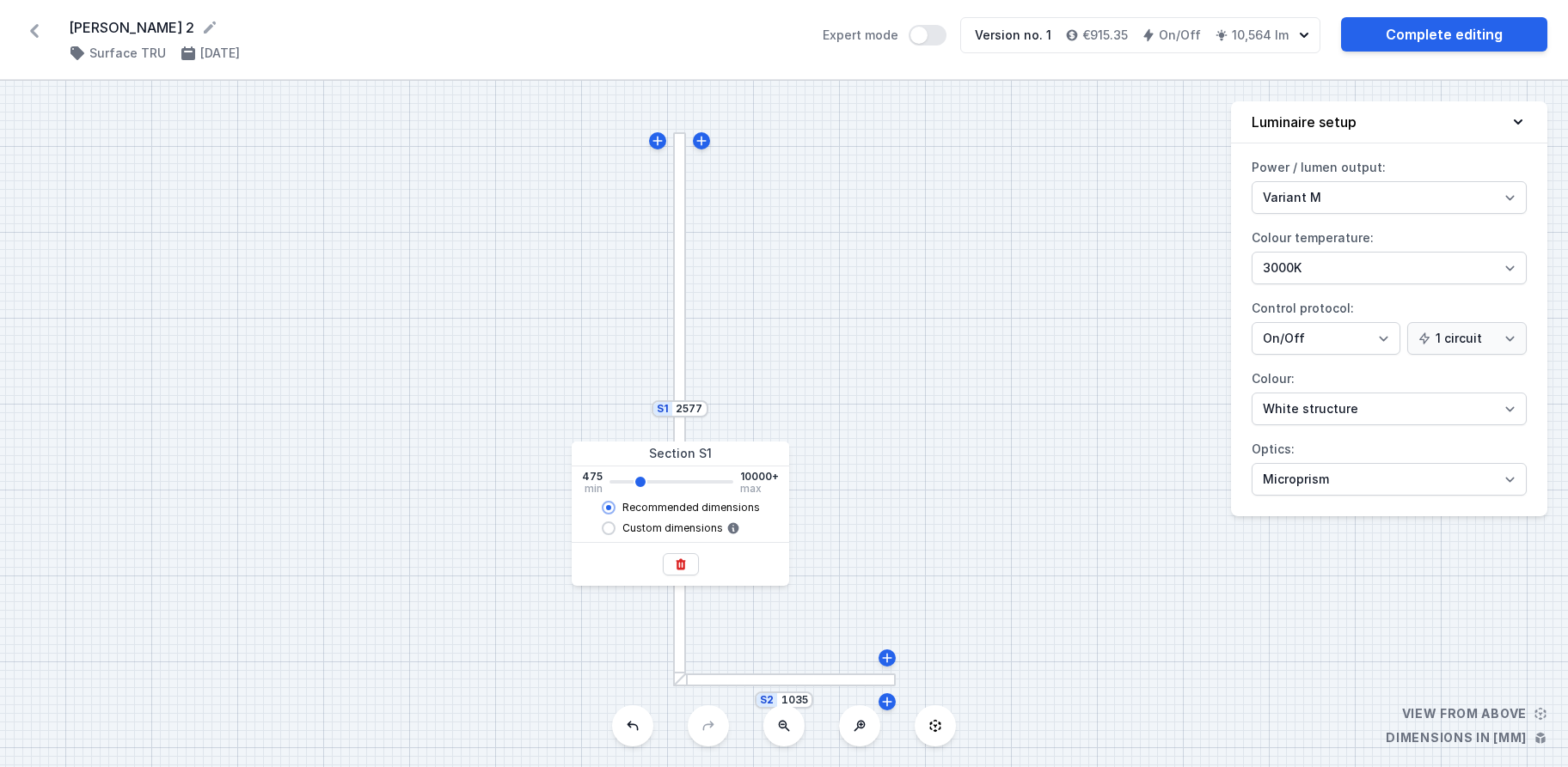
click at [639, 483] on input "range" at bounding box center [670, 482] width 124 height 4
type input "2575"
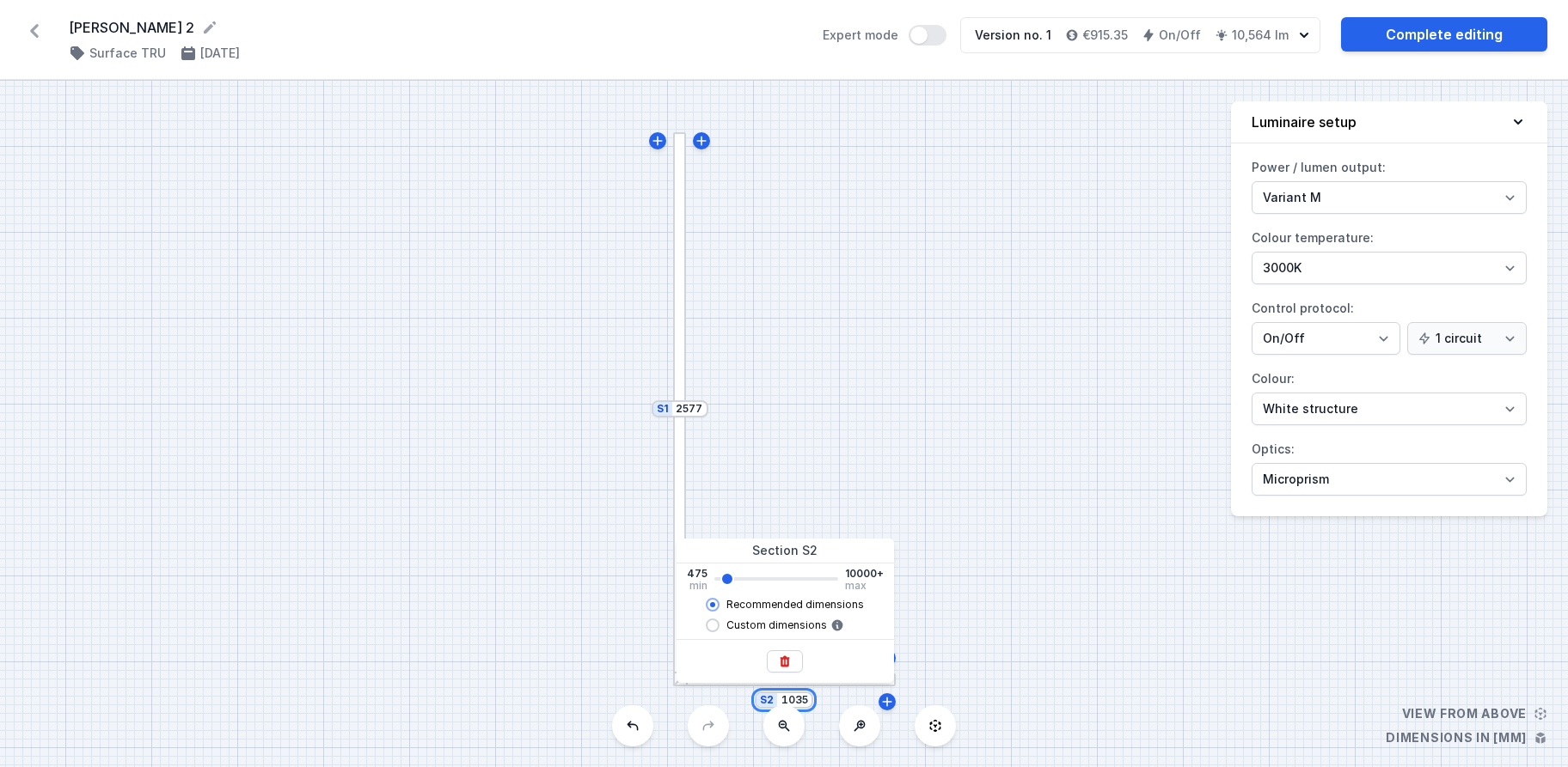
click at [802, 703] on input "1035" at bounding box center [794, 700] width 27 height 14
type input "1175"
type input "1315"
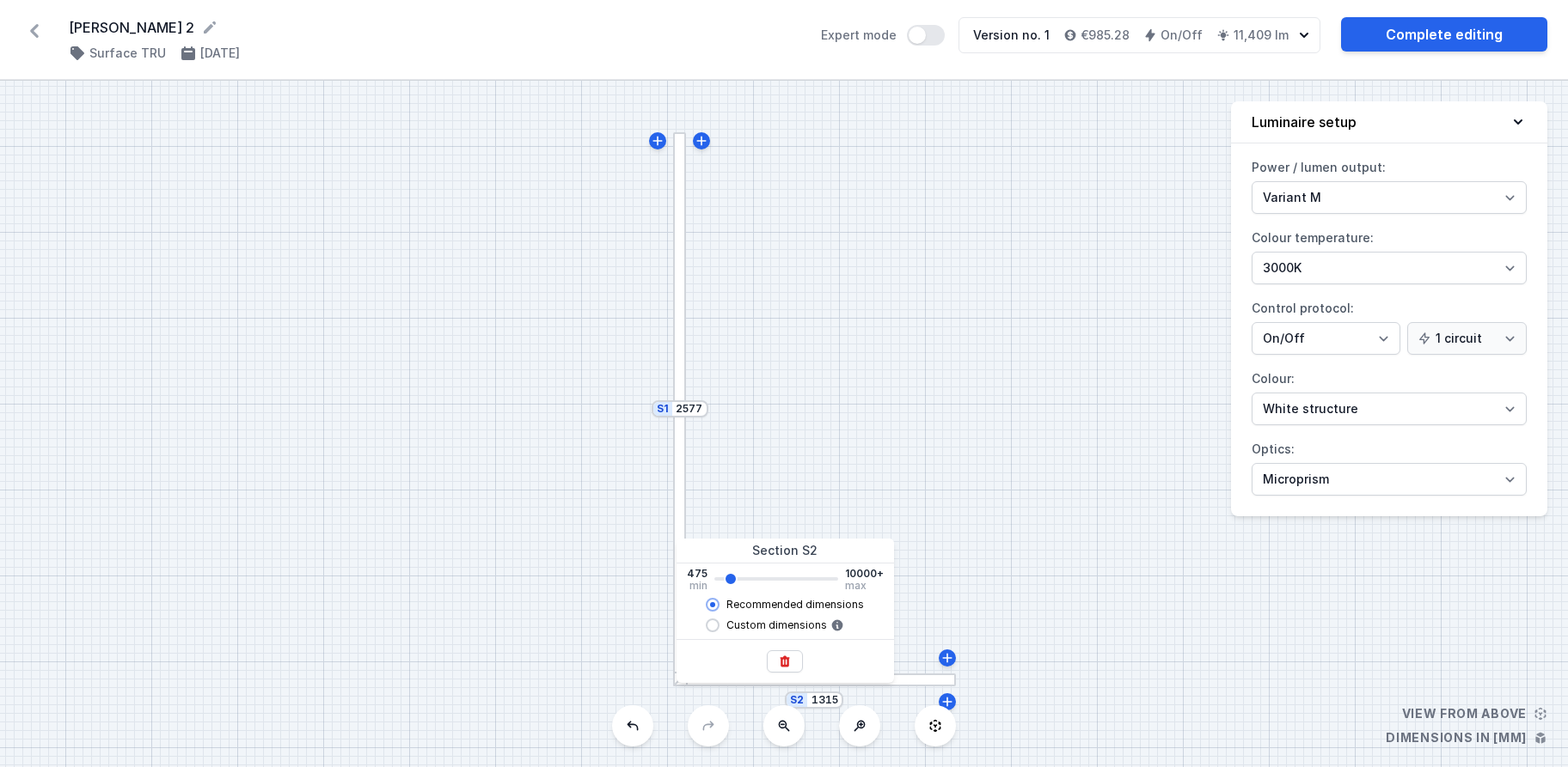
type input "1455"
type input "1595"
type input "1735"
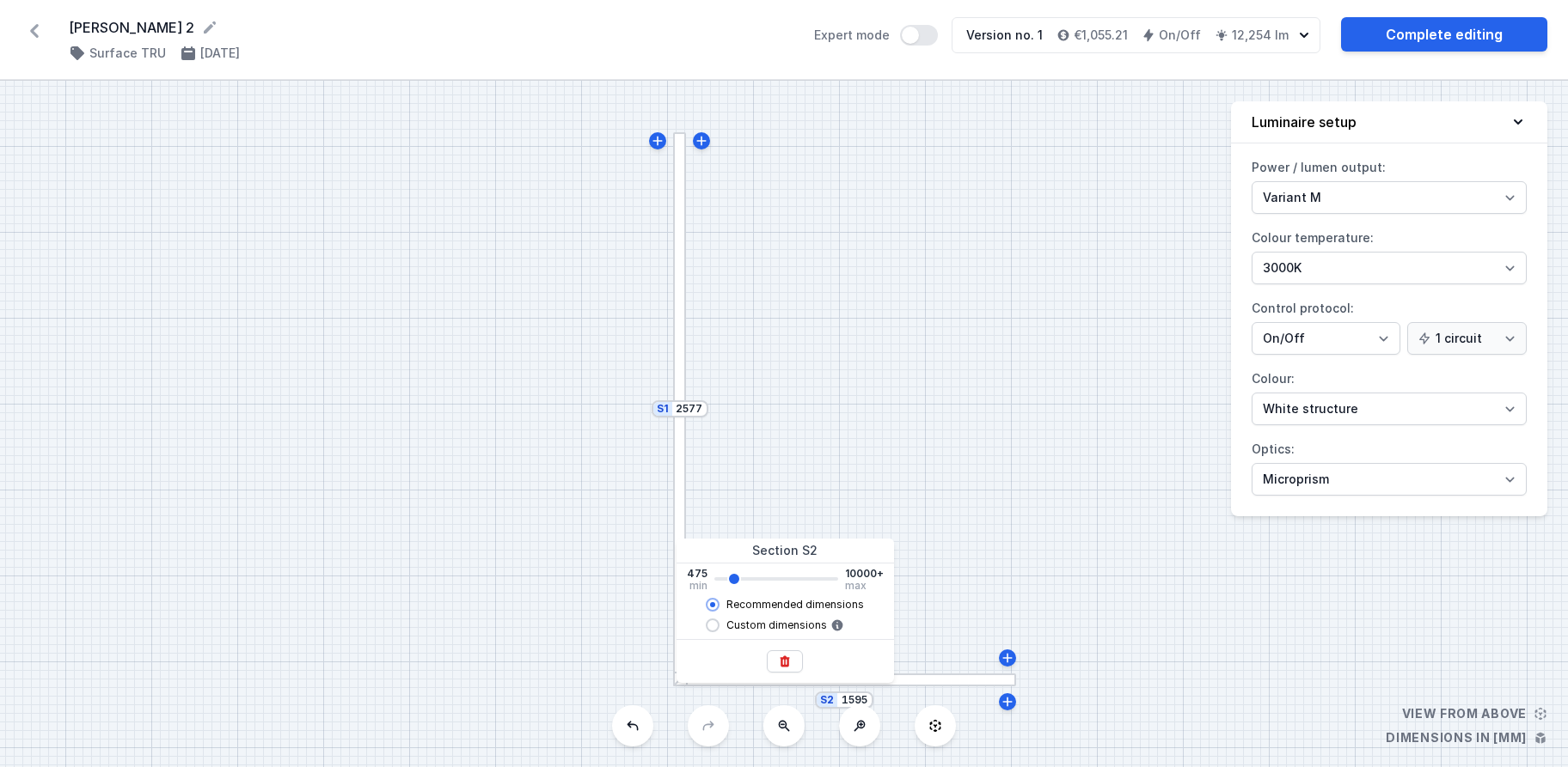
type input "1735"
type input "1875"
type input "2015"
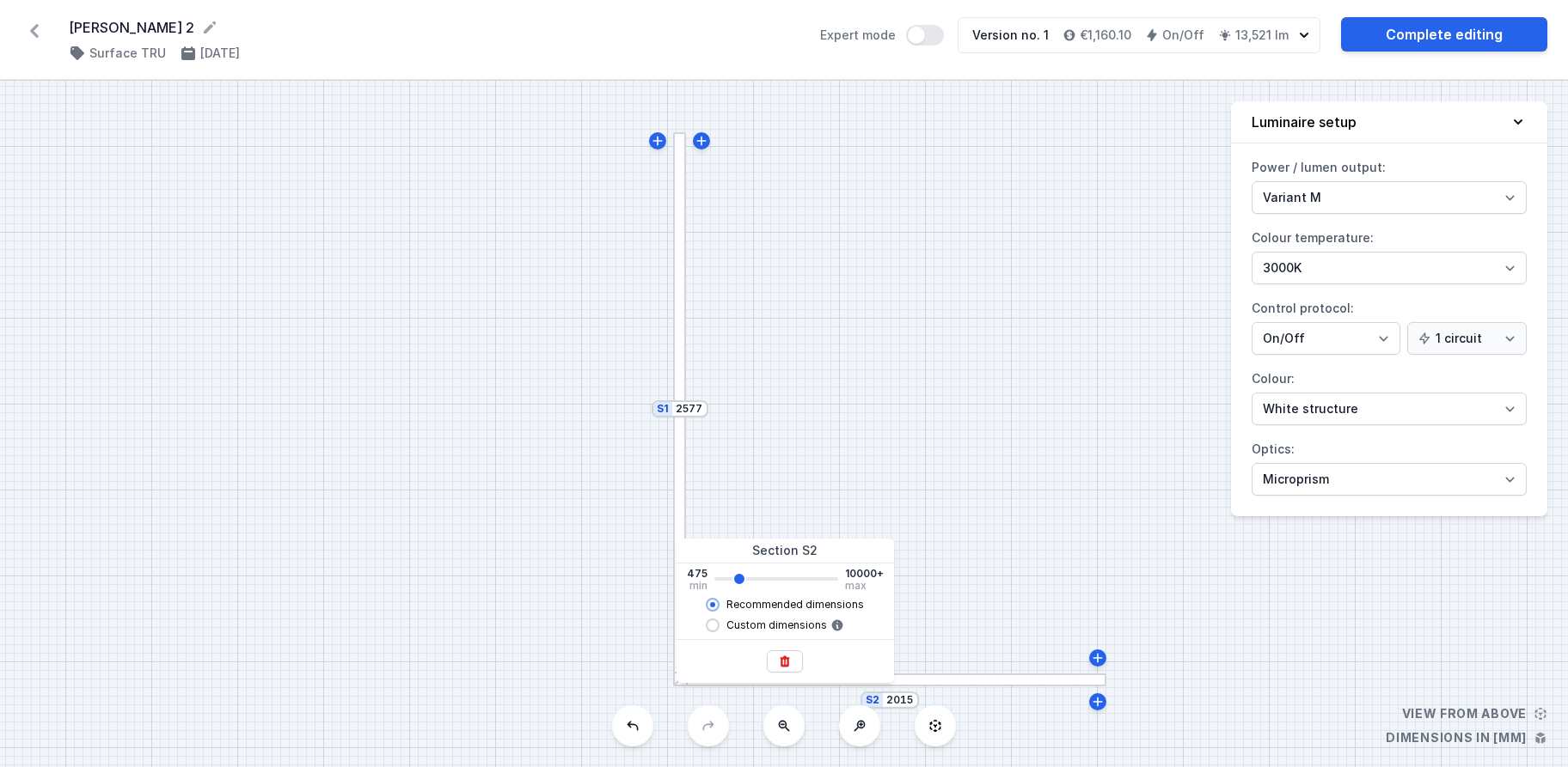
type input "1875"
drag, startPoint x: 727, startPoint y: 582, endPoint x: 735, endPoint y: 582, distance: 8.0
type input "1875"
click at [735, 580] on input "range" at bounding box center [775, 579] width 124 height 4
click at [716, 627] on input "Custom dimensions" at bounding box center [712, 625] width 14 height 14
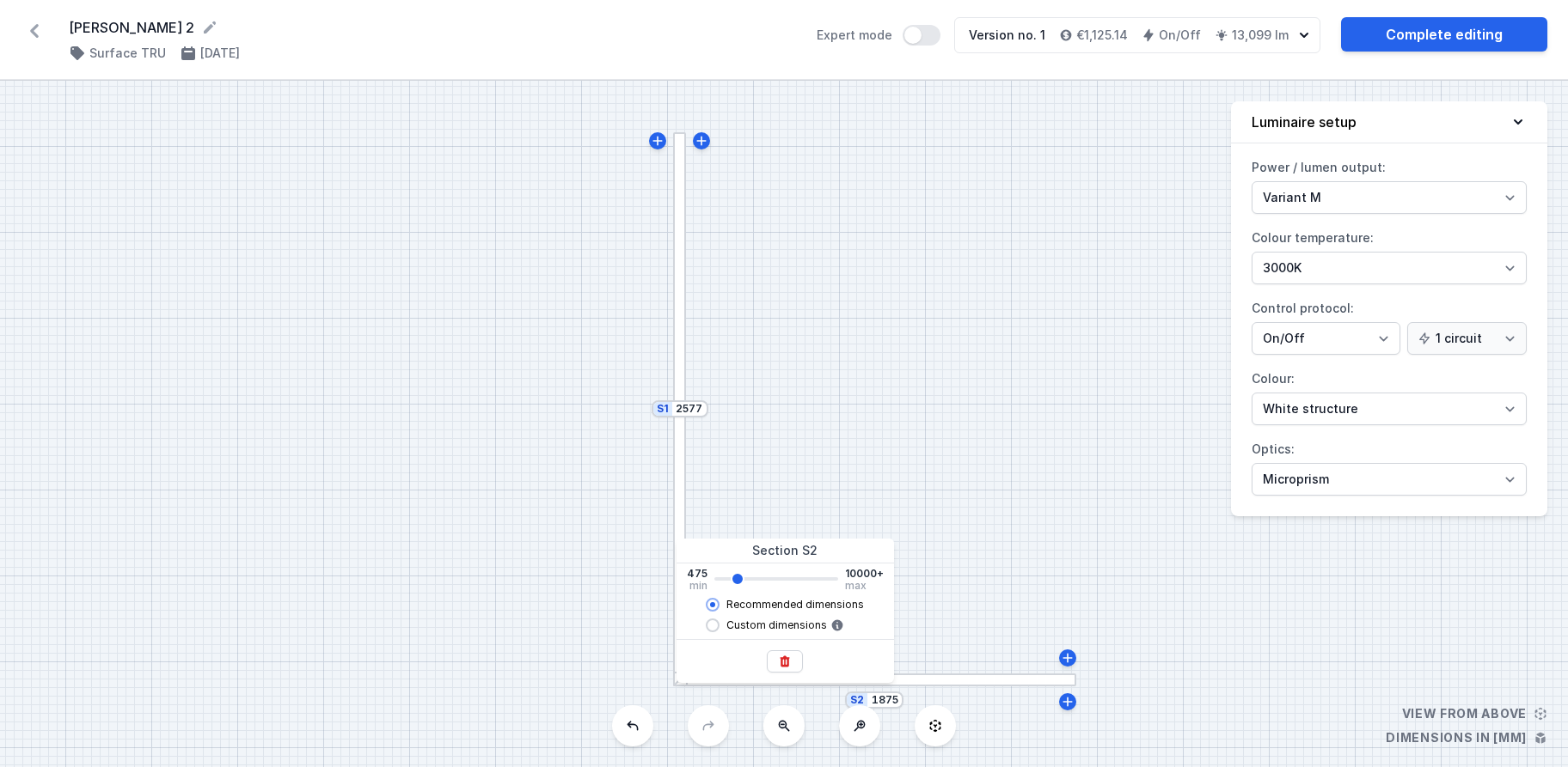
radio input "true"
radio input "false"
type input "1814"
type input "1889"
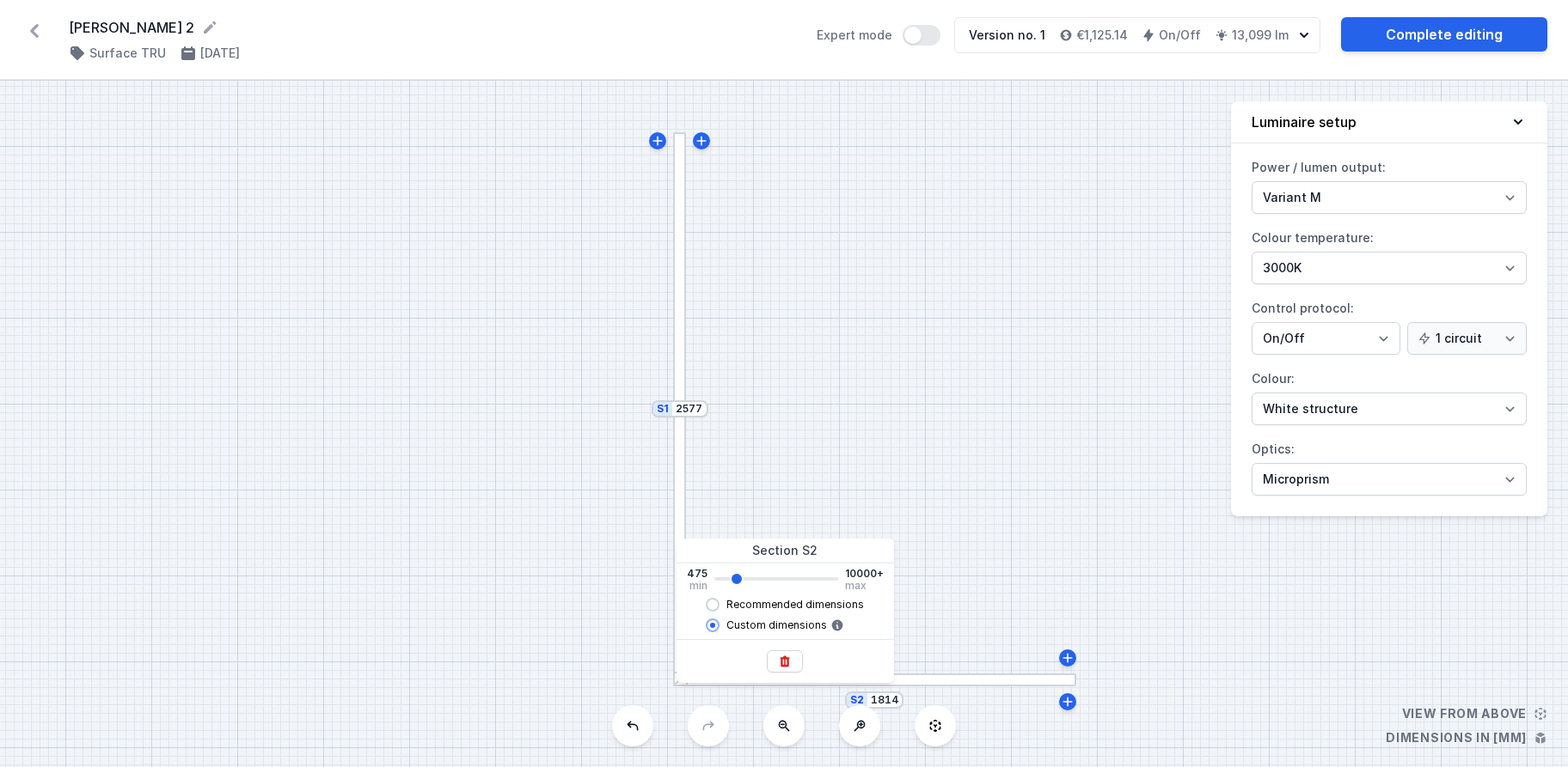
type input "1889"
type input "1963"
type input "2038"
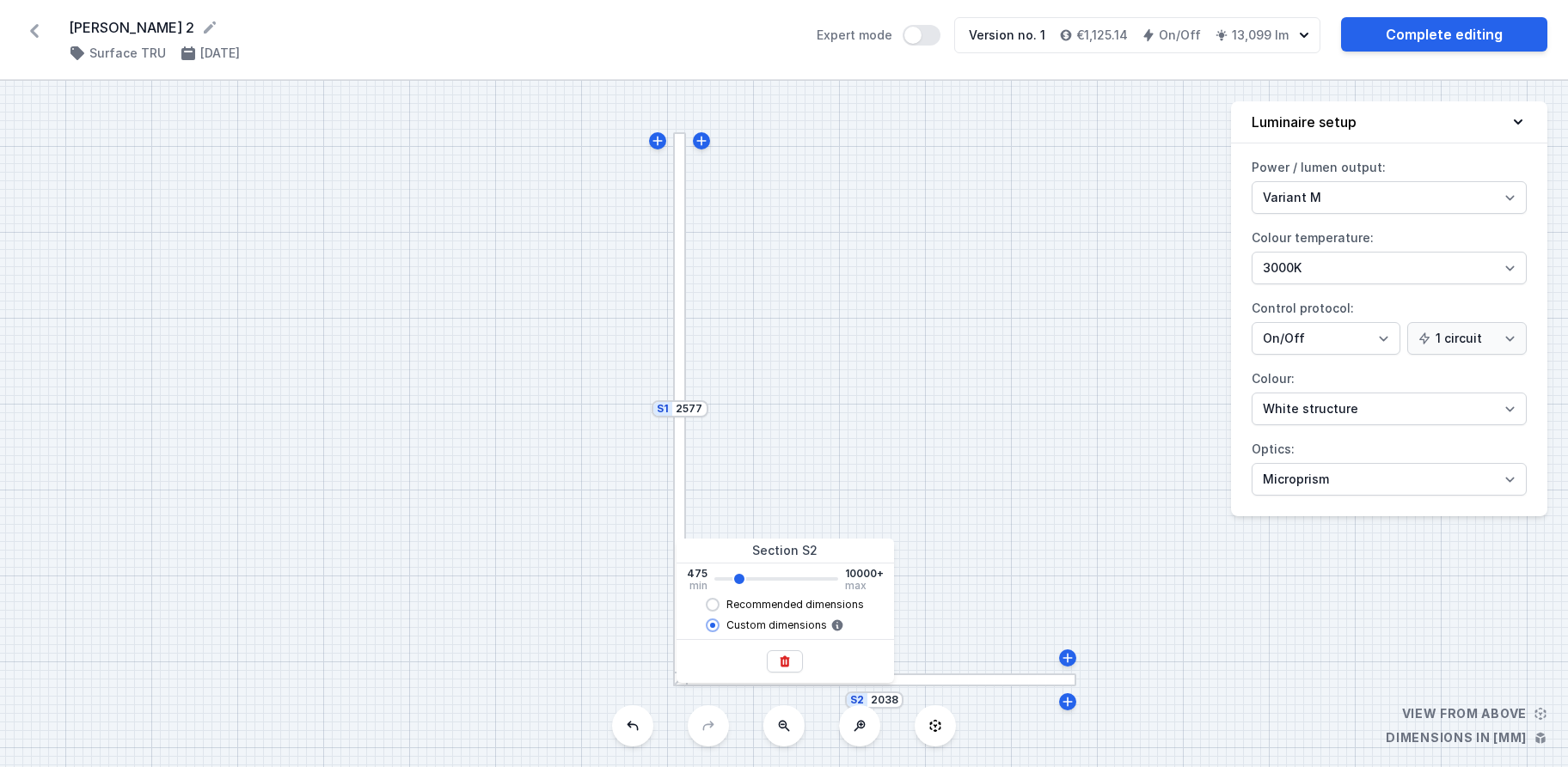
type input "2112"
type input "2038"
type input "1963"
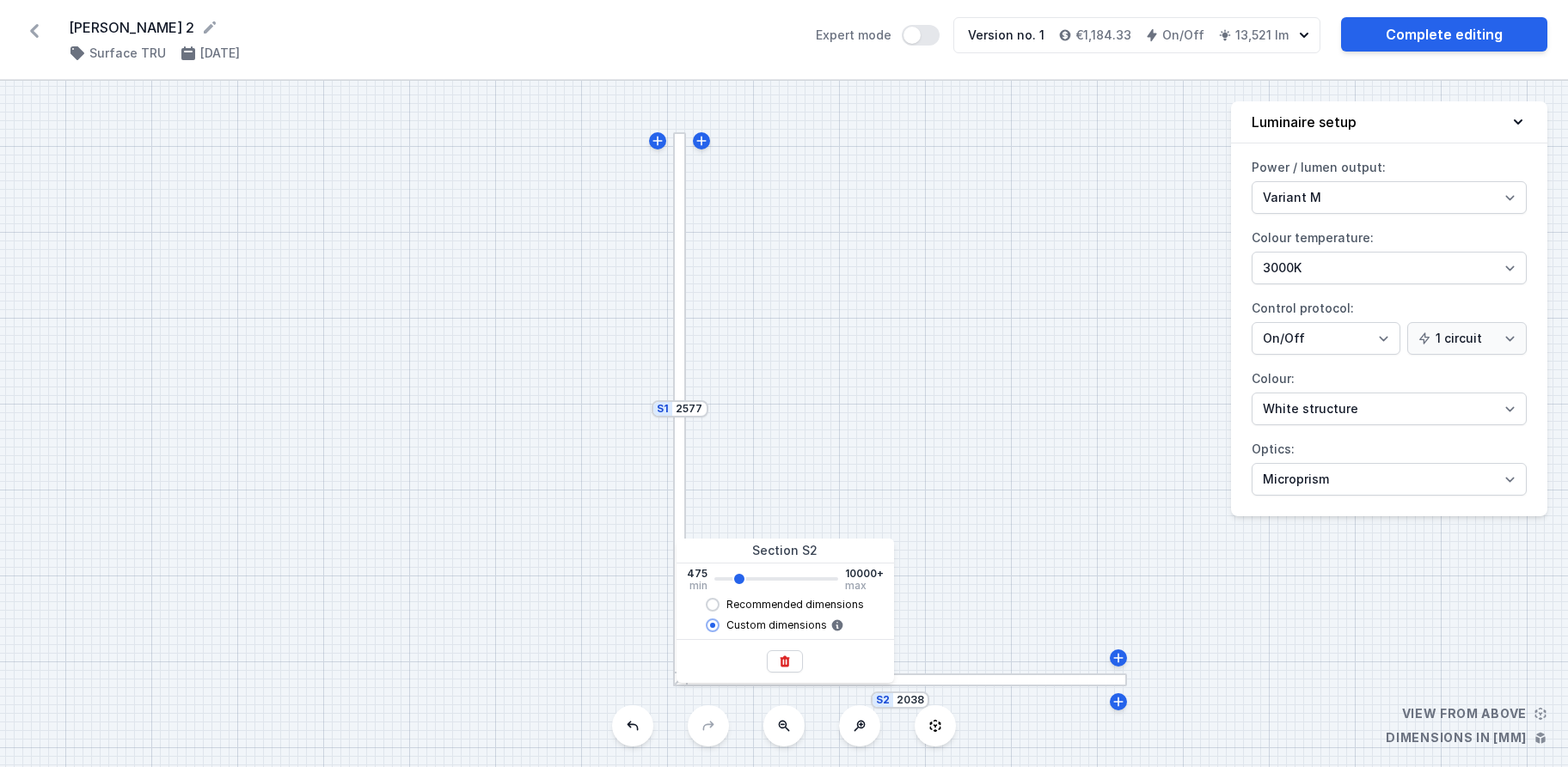
type input "1963"
type input "1889"
type input "1814"
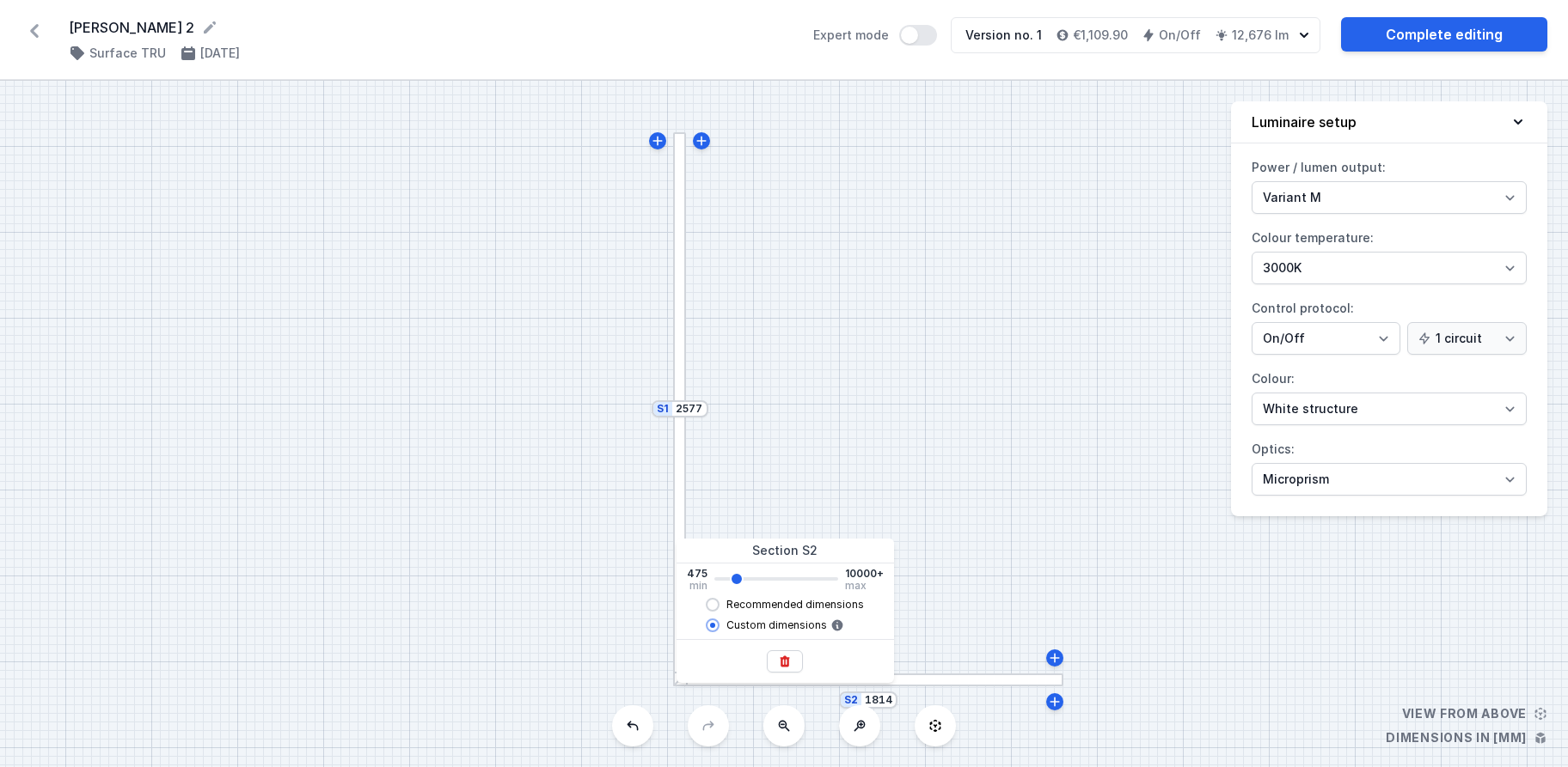
type input "1889"
type input "1963"
click at [736, 579] on input "range" at bounding box center [775, 579] width 124 height 4
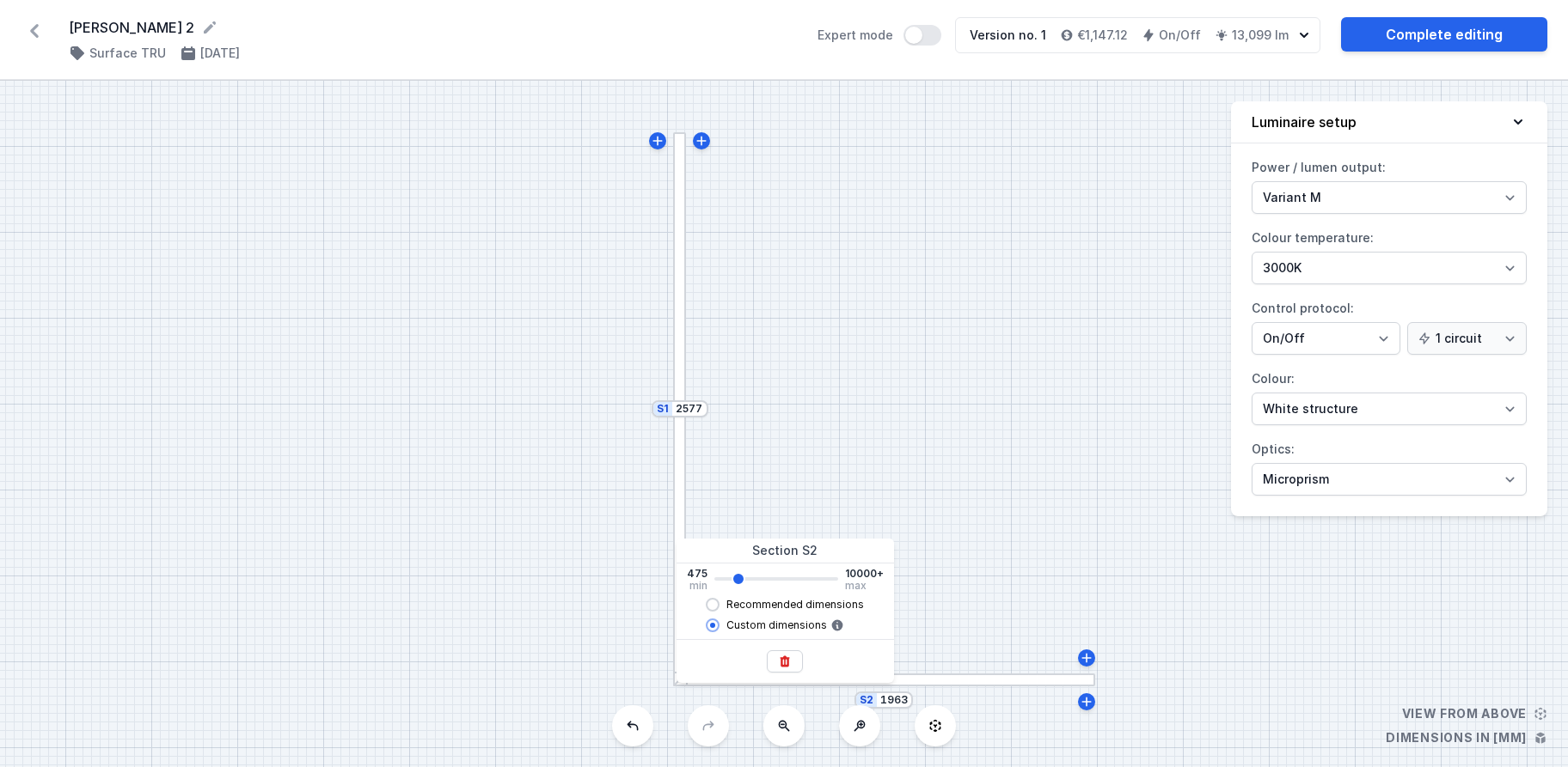
click at [716, 606] on input "Recommended dimensions" at bounding box center [712, 605] width 14 height 14
radio input "true"
radio input "false"
type input "2155"
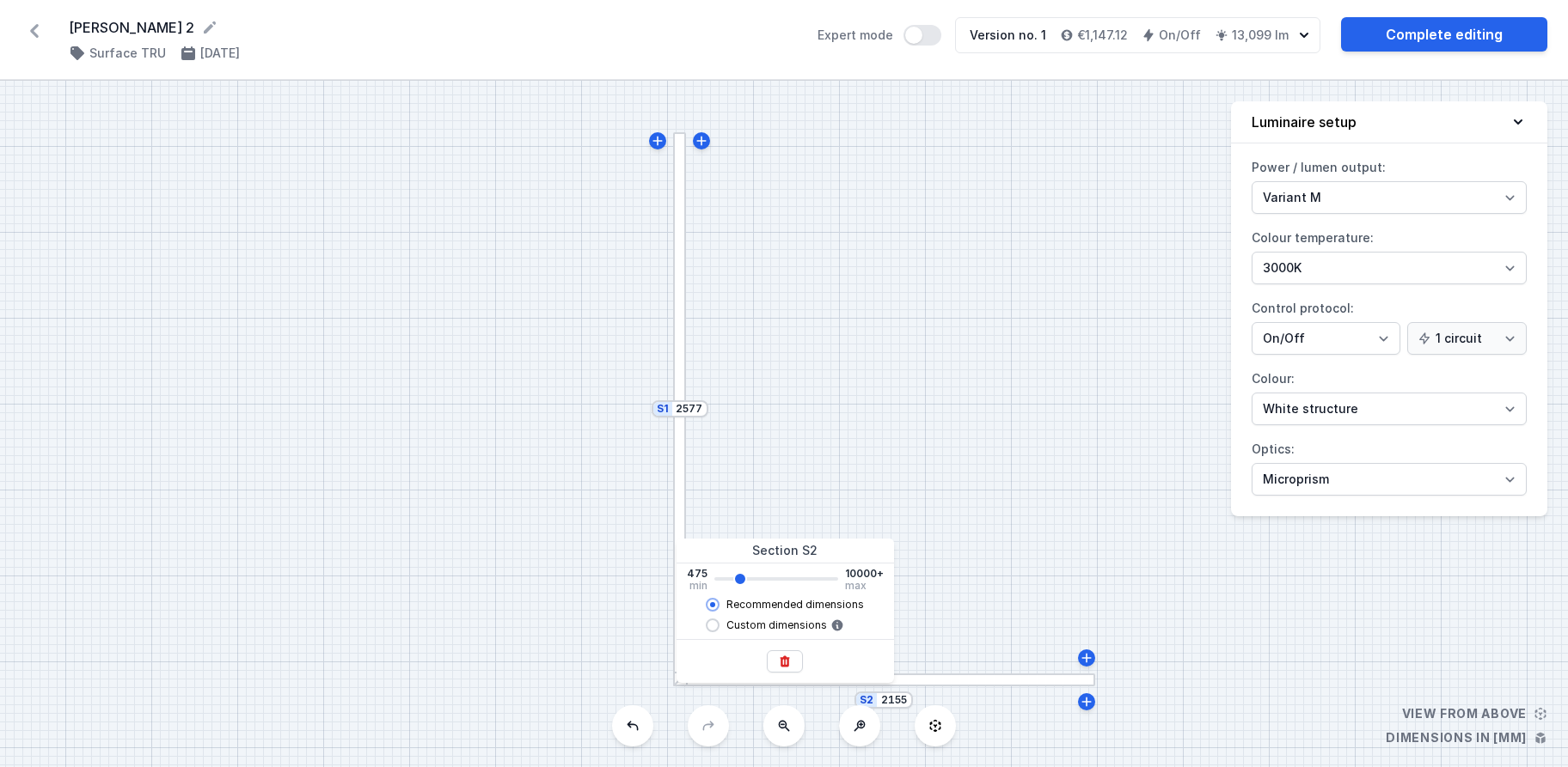
type input "2297"
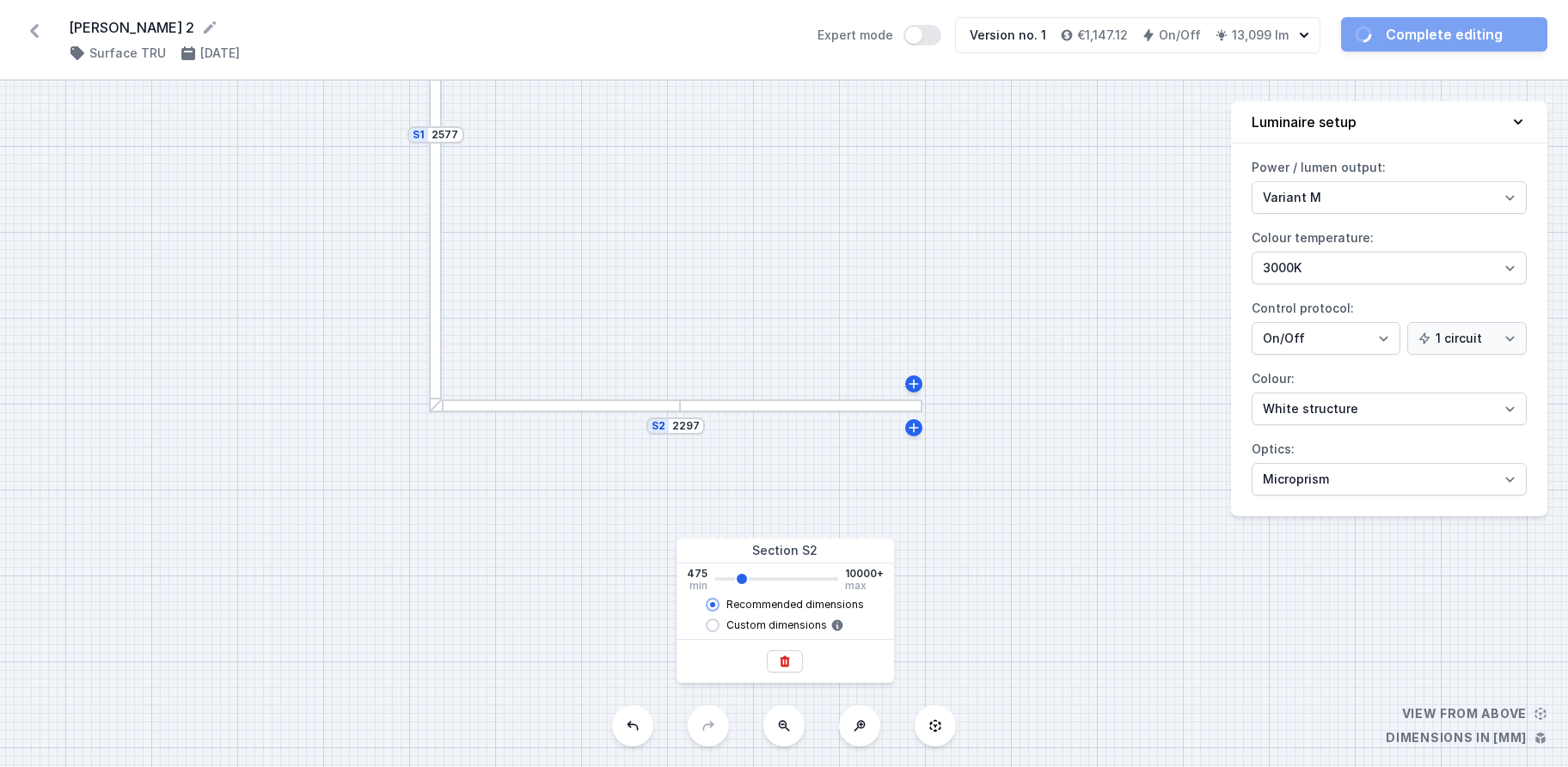
type input "2295"
type input "2155"
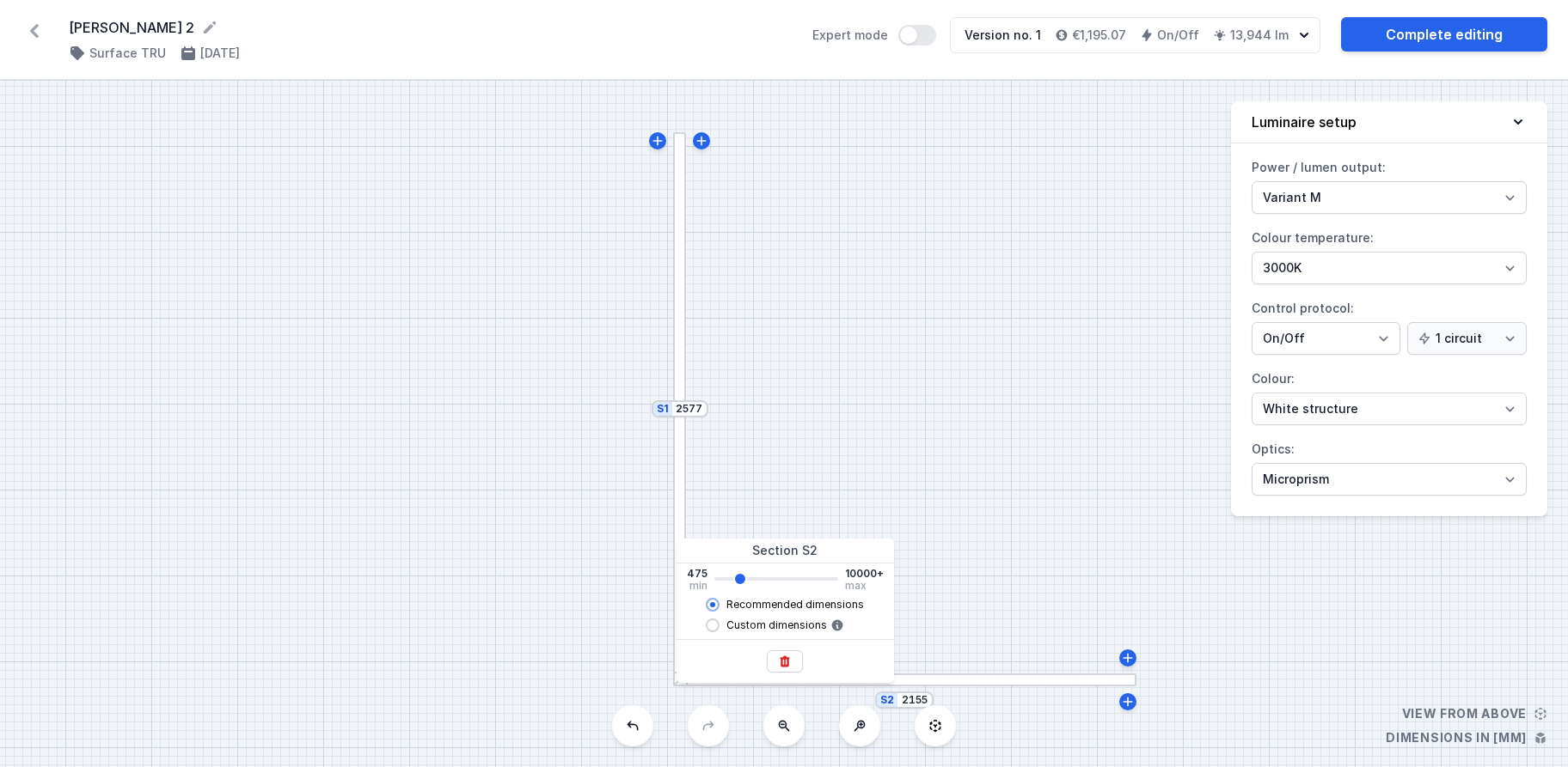
type input "2015"
click at [737, 579] on input "range" at bounding box center [775, 579] width 124 height 4
click at [982, 593] on div "S2 2015 S1 2577" at bounding box center [784, 424] width 1568 height 686
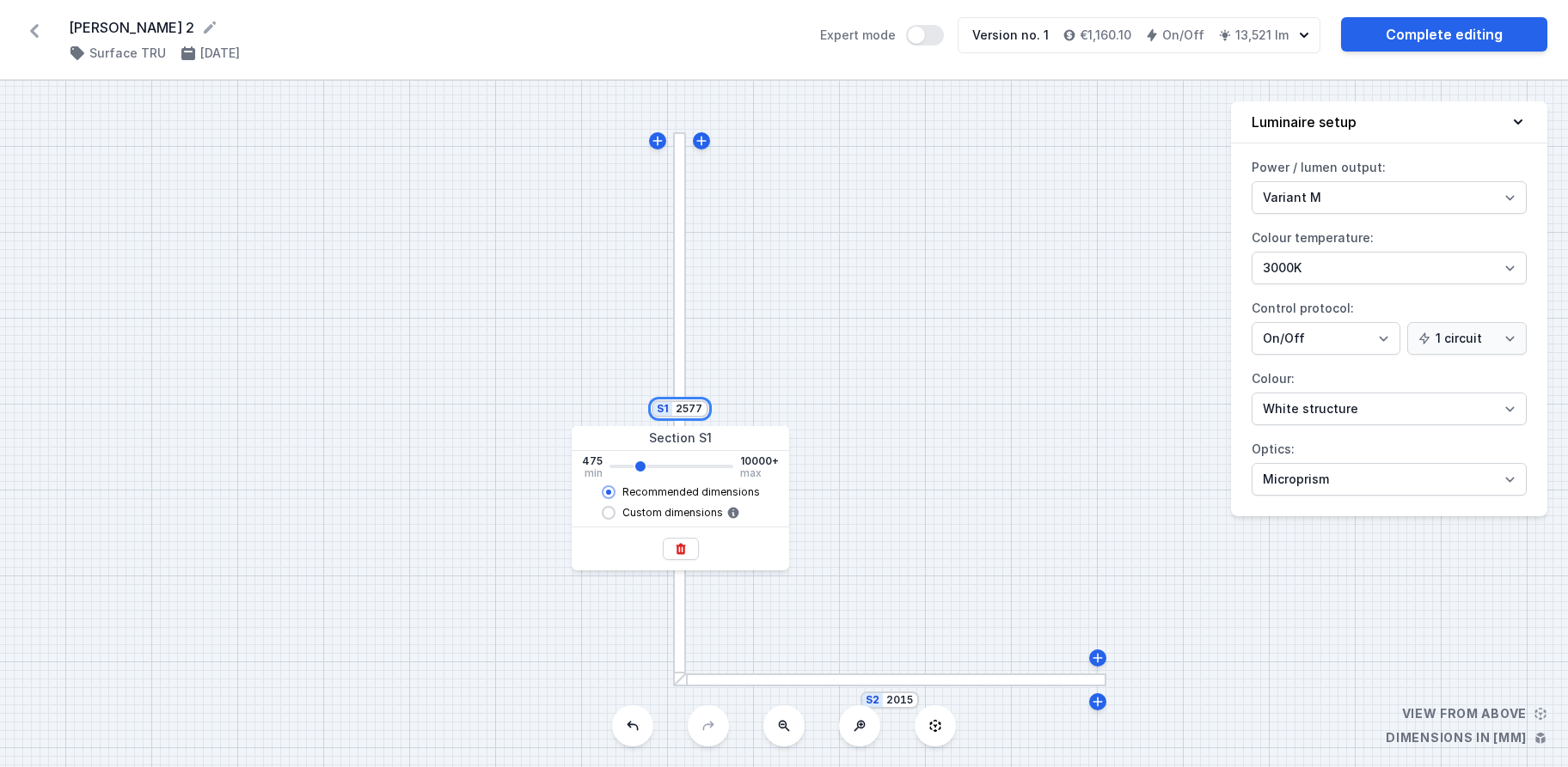
click at [690, 409] on input "2577" at bounding box center [690, 409] width 27 height 14
click at [637, 467] on input "range" at bounding box center [670, 467] width 124 height 4
type input "2575"
type input "2297"
type input "2295"
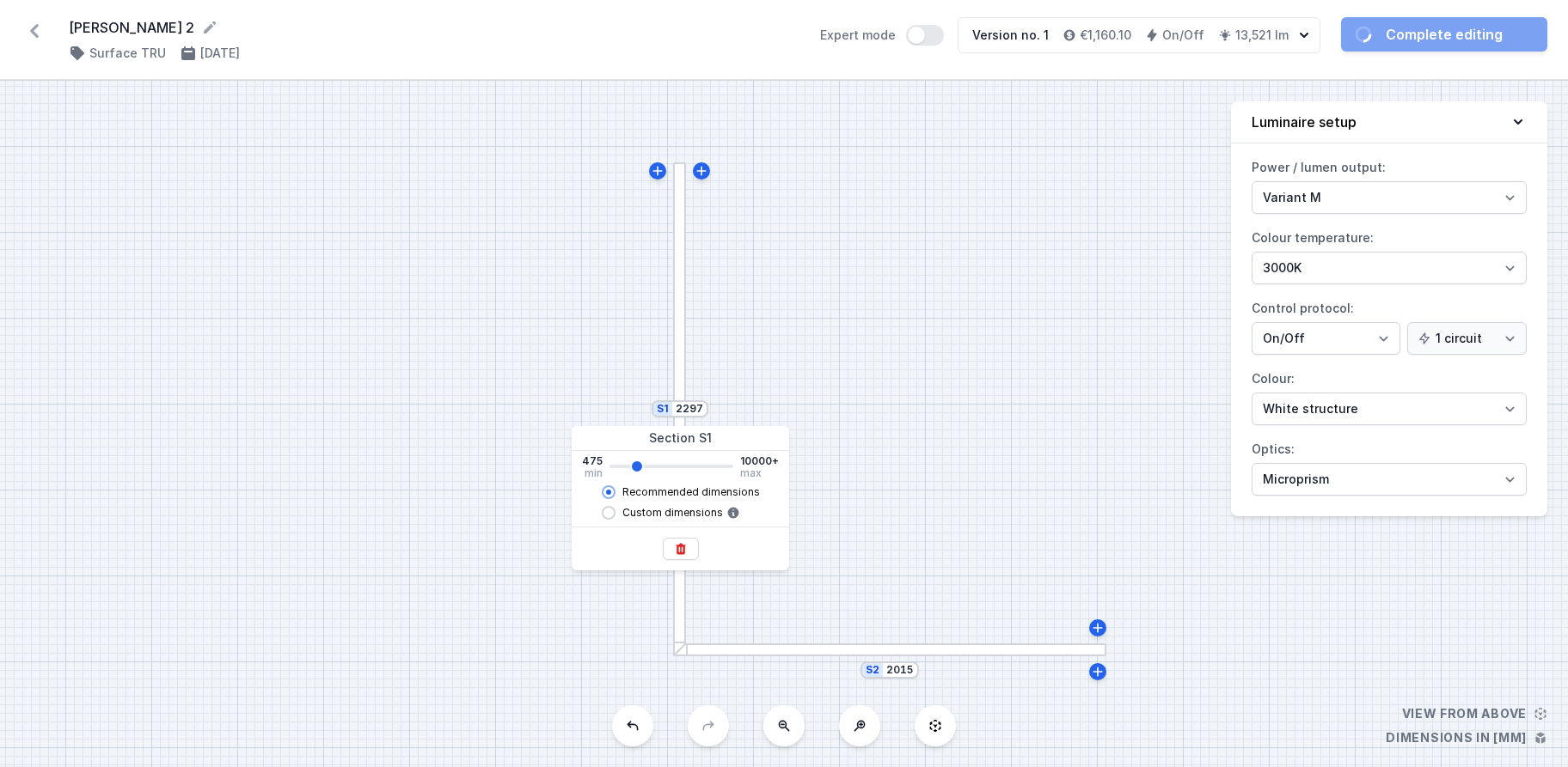
type input "2437"
type input "2435"
type input "2577"
type input "2575"
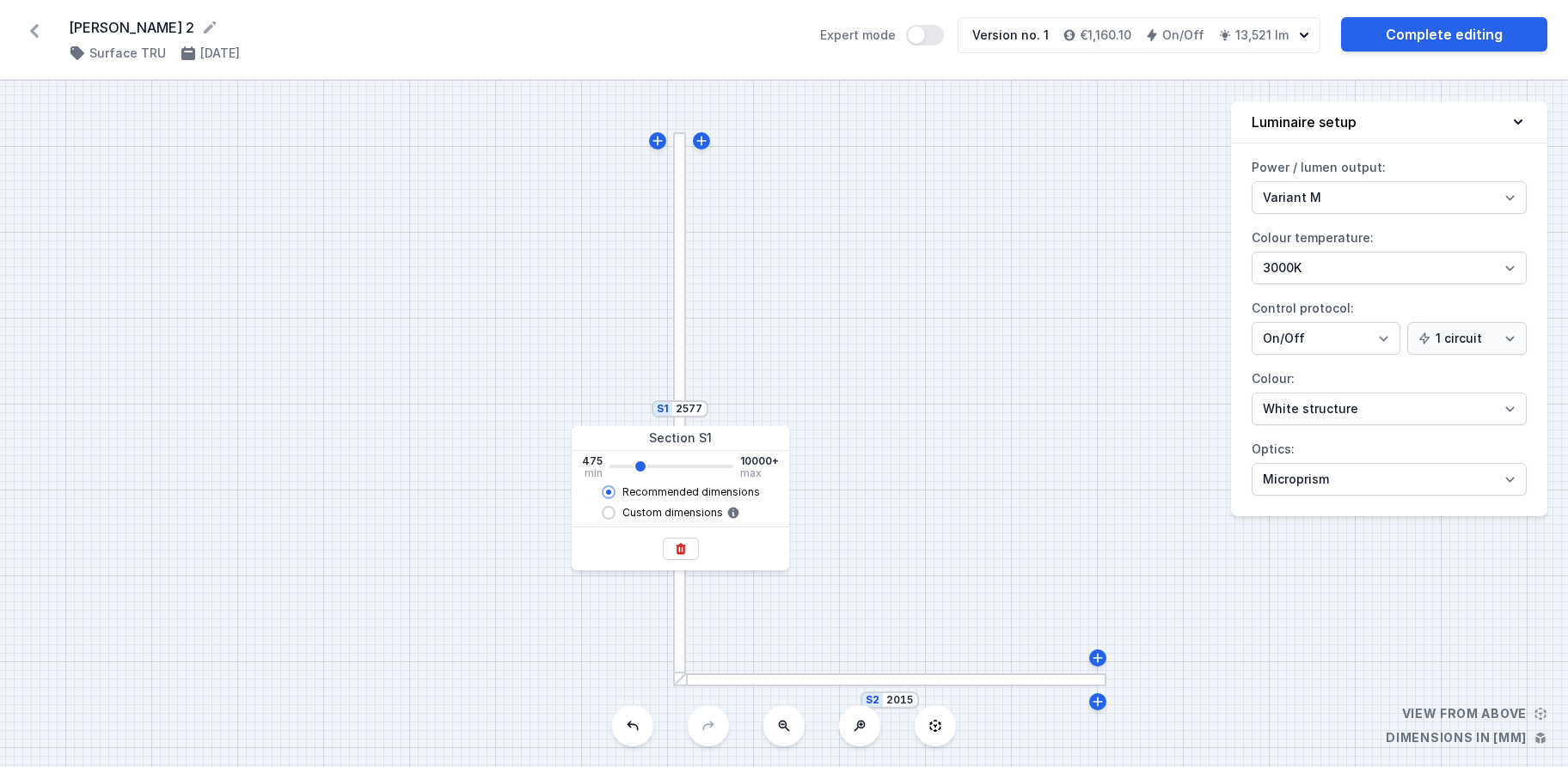
type input "2437"
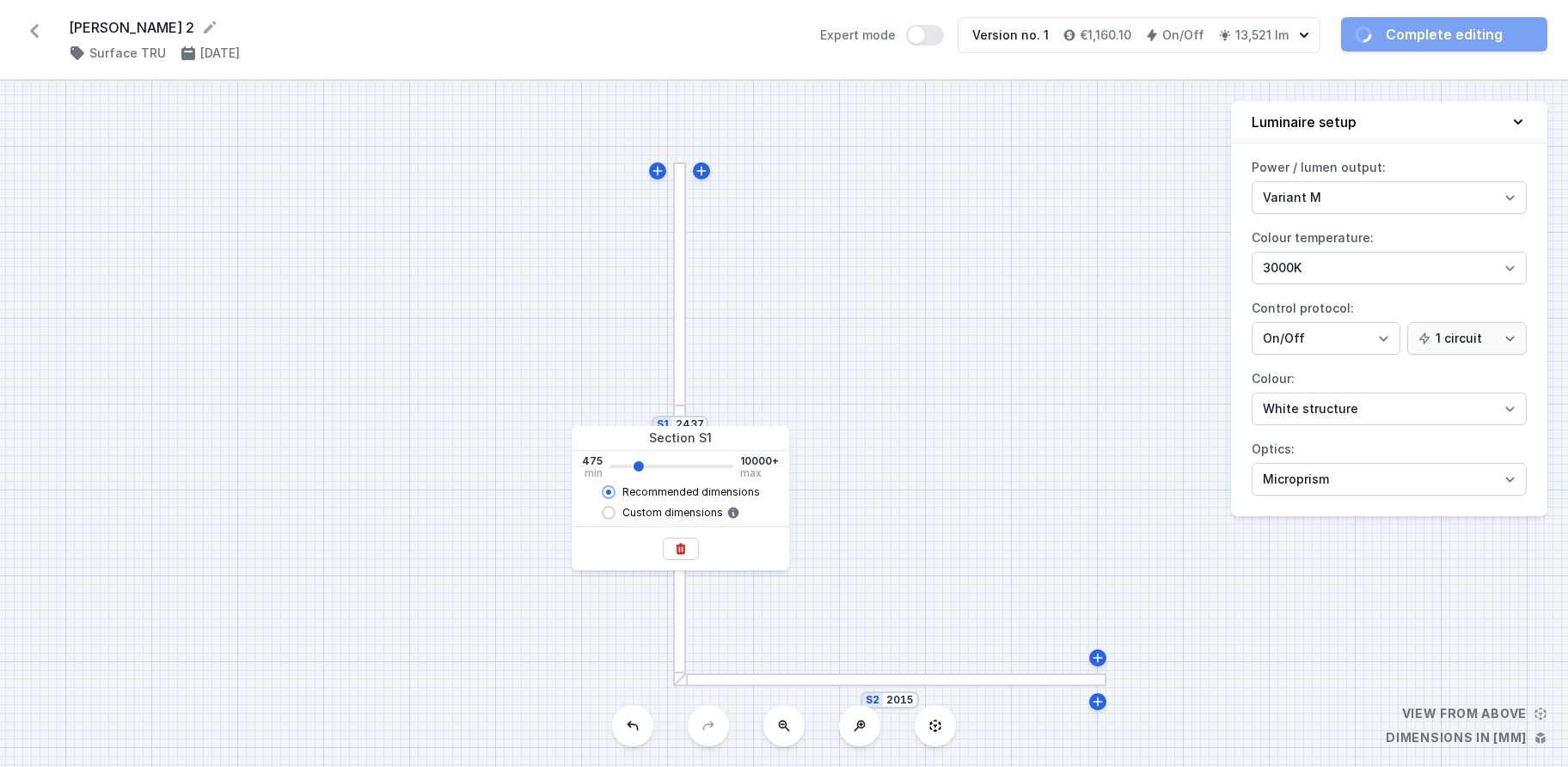
type input "2435"
type input "2577"
type input "2575"
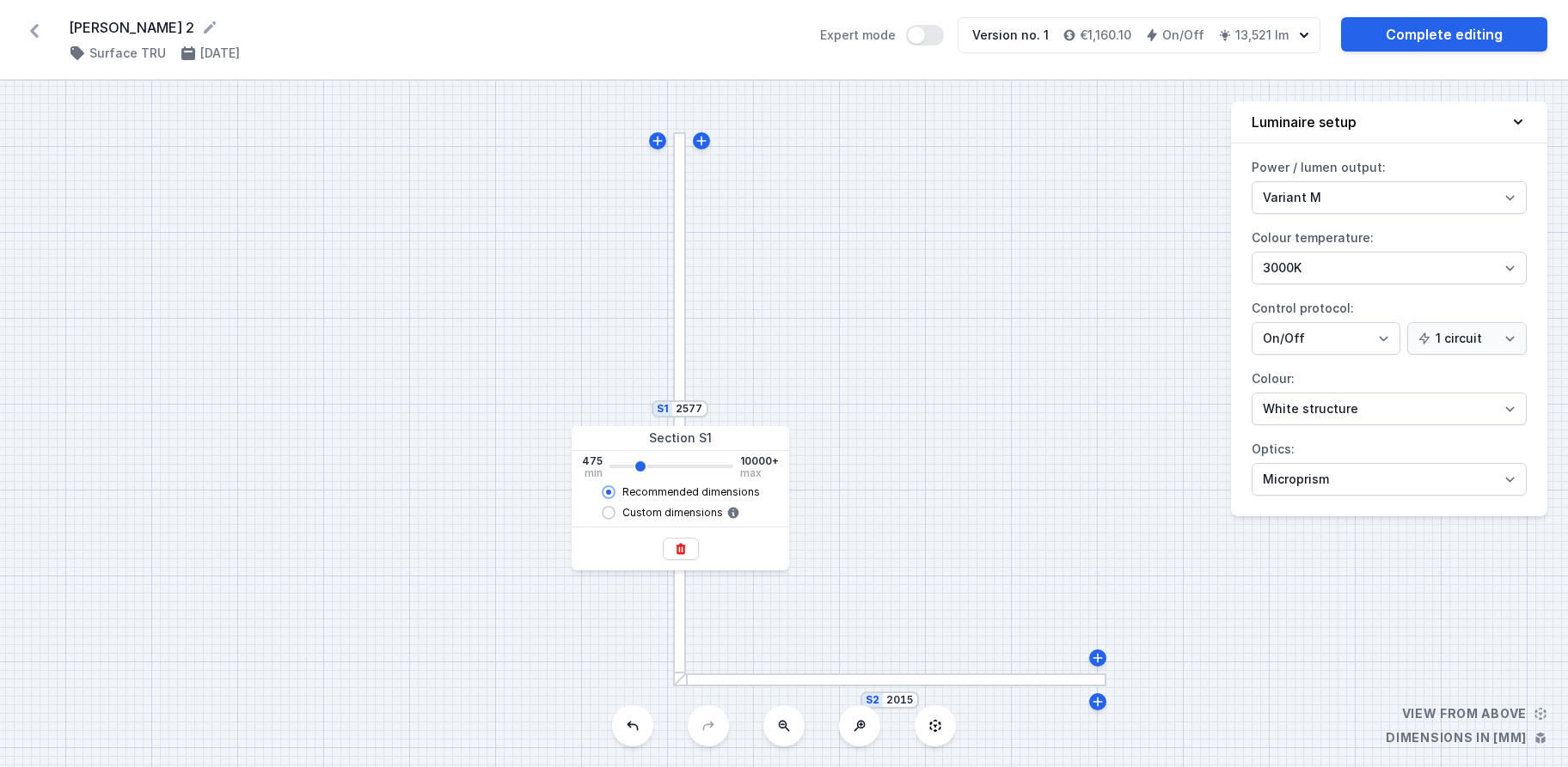
click at [639, 466] on input "range" at bounding box center [670, 467] width 124 height 4
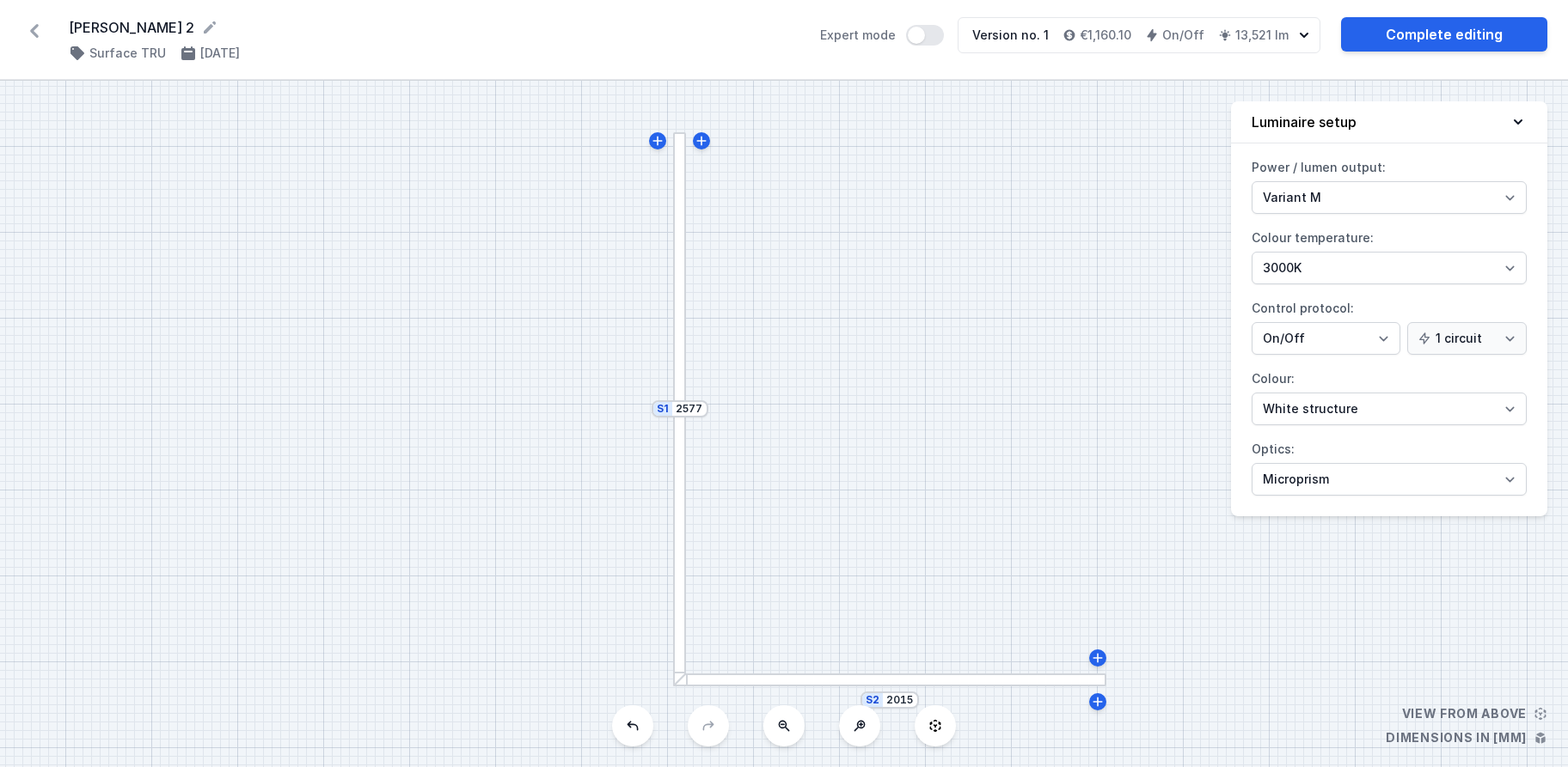
click at [1003, 471] on div "S2 2015 S1 2577" at bounding box center [784, 424] width 1568 height 686
click at [1480, 32] on link "Complete editing" at bounding box center [1443, 34] width 206 height 34
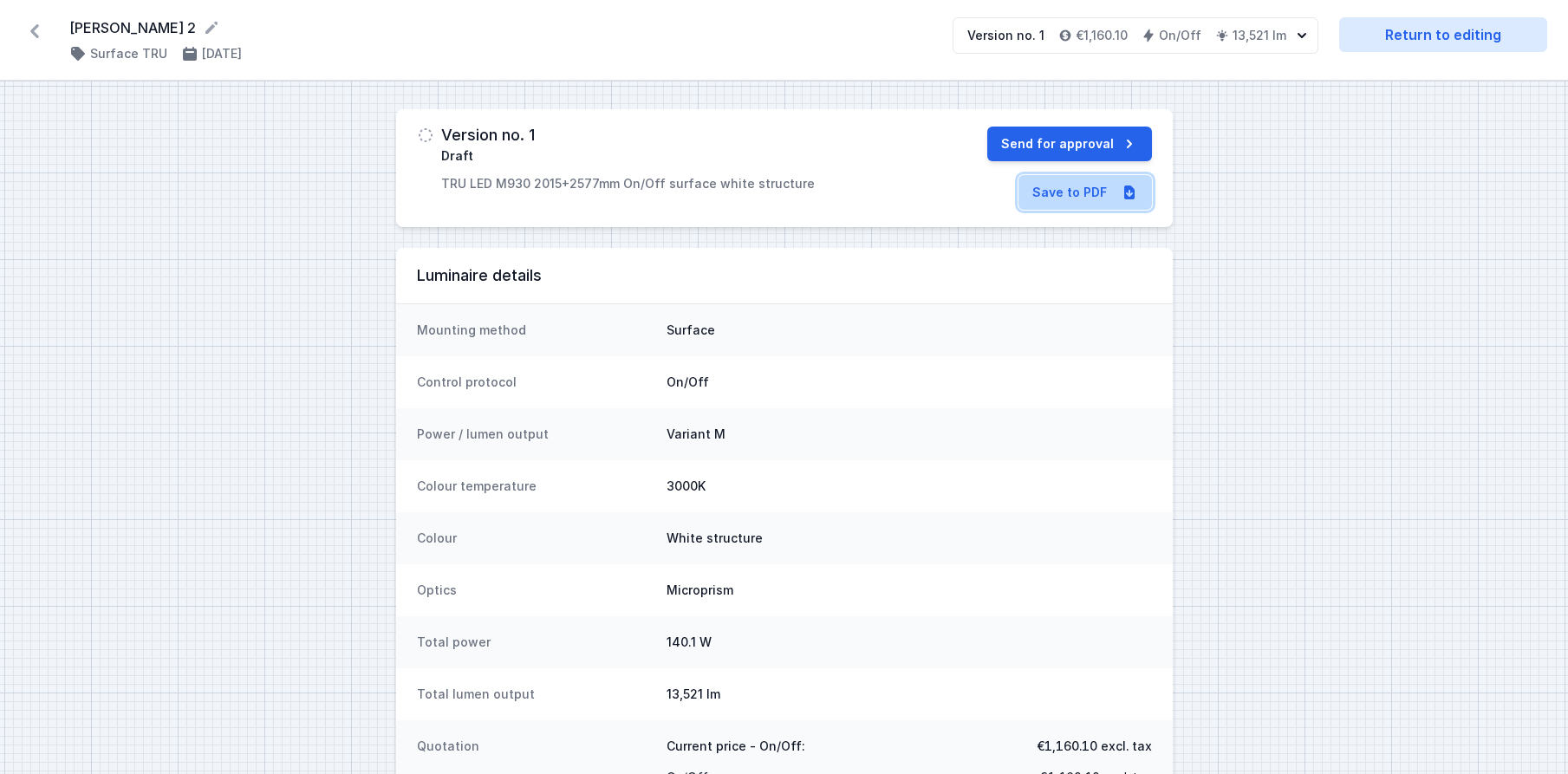
click at [1072, 190] on link "Save to PDF" at bounding box center [1085, 191] width 133 height 34
